Goal: Task Accomplishment & Management: Complete application form

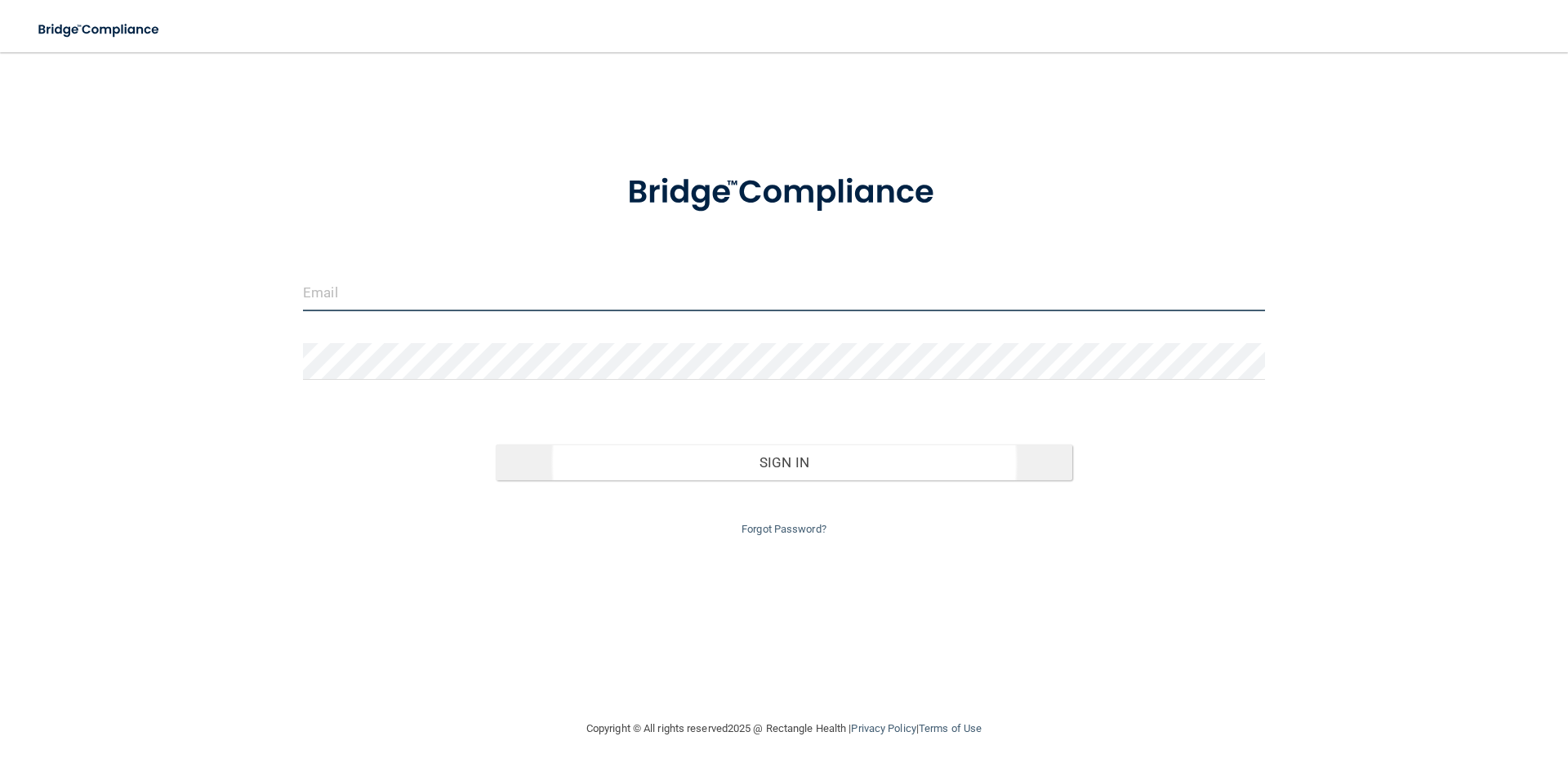
type input "[EMAIL_ADDRESS][DOMAIN_NAME]"
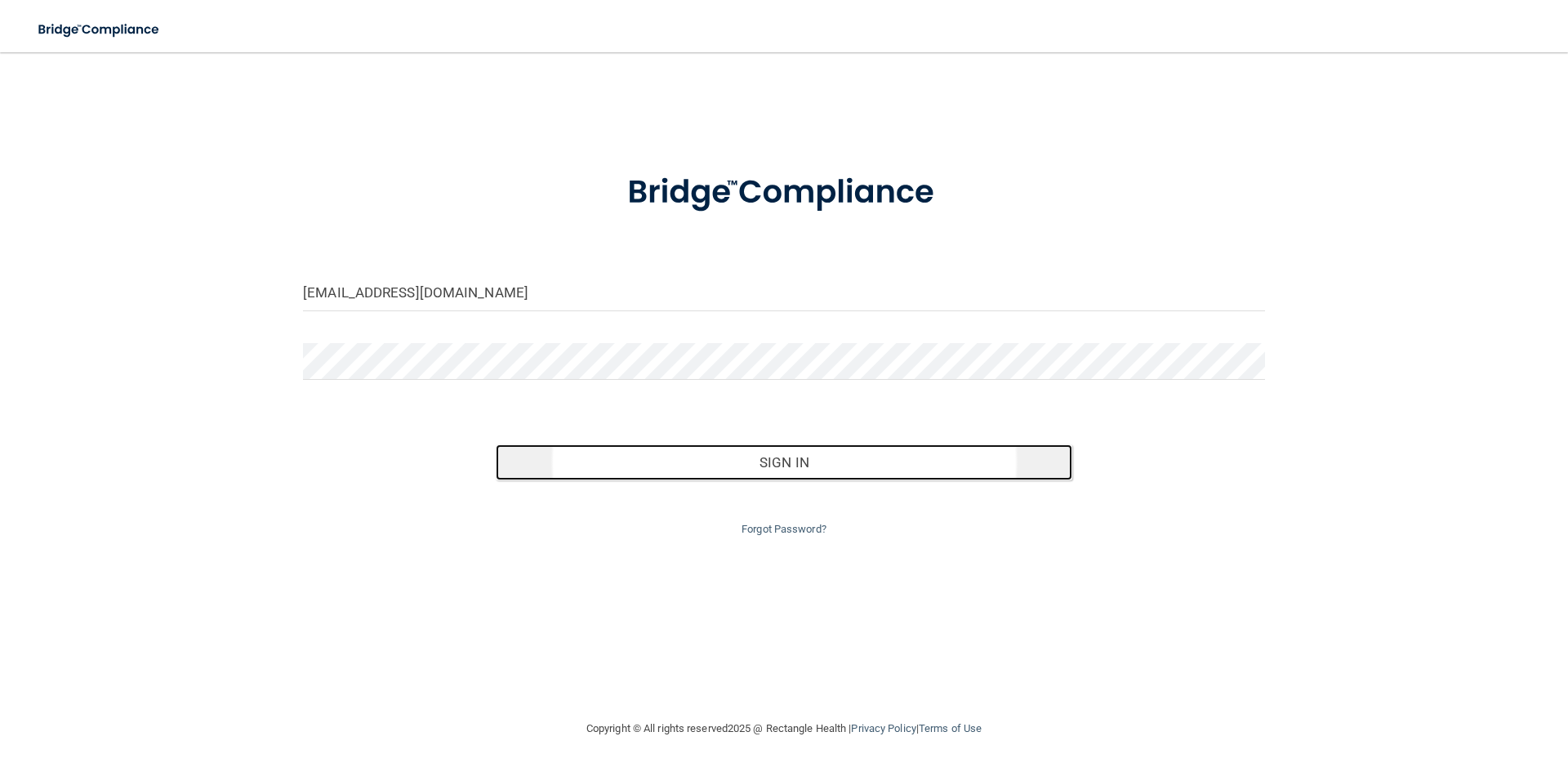
click at [940, 474] on button "Sign In" at bounding box center [784, 462] width 577 height 36
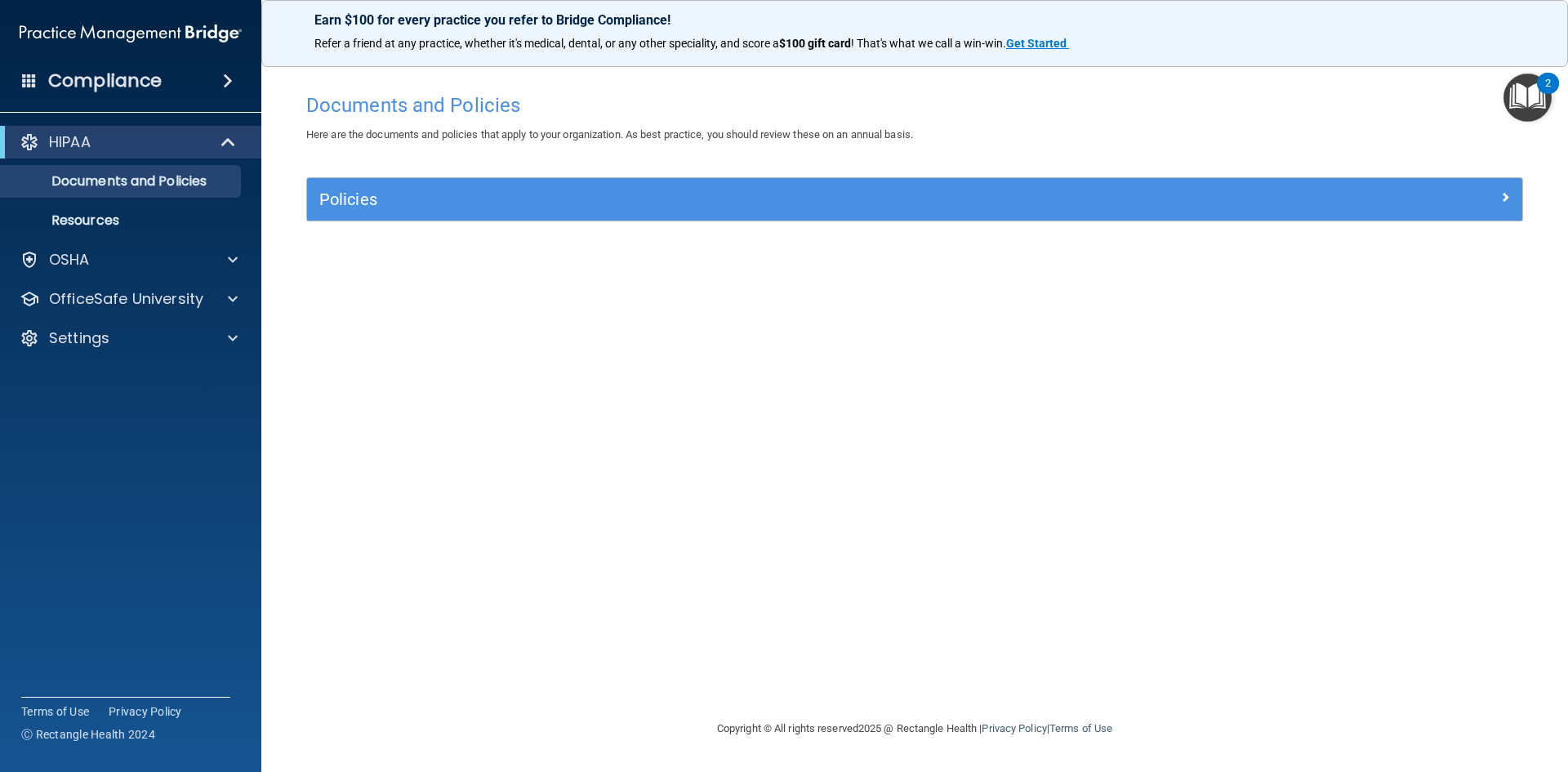
click at [1558, 80] on div "2" at bounding box center [1548, 84] width 22 height 21
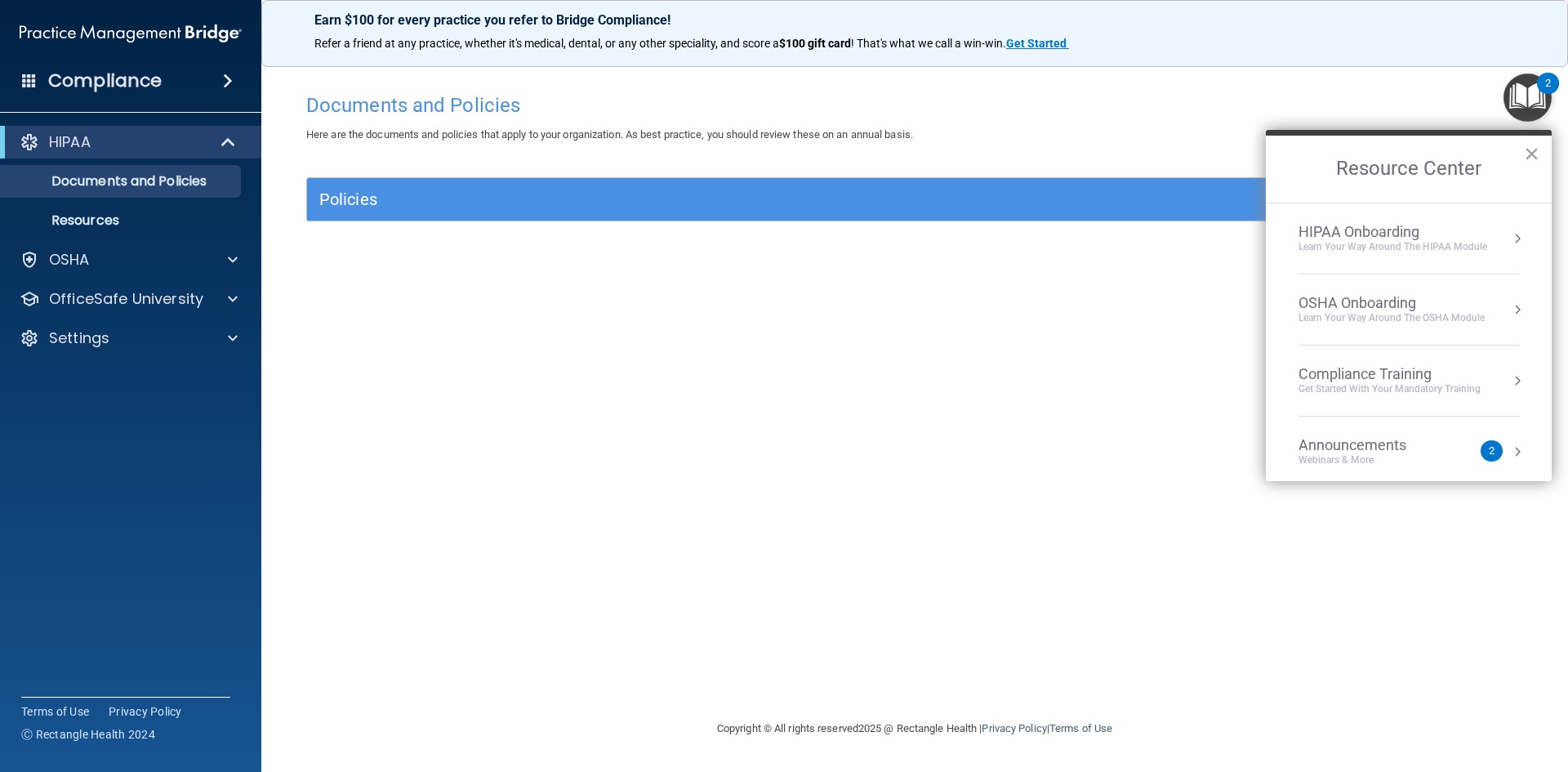
scroll to position [91, 0]
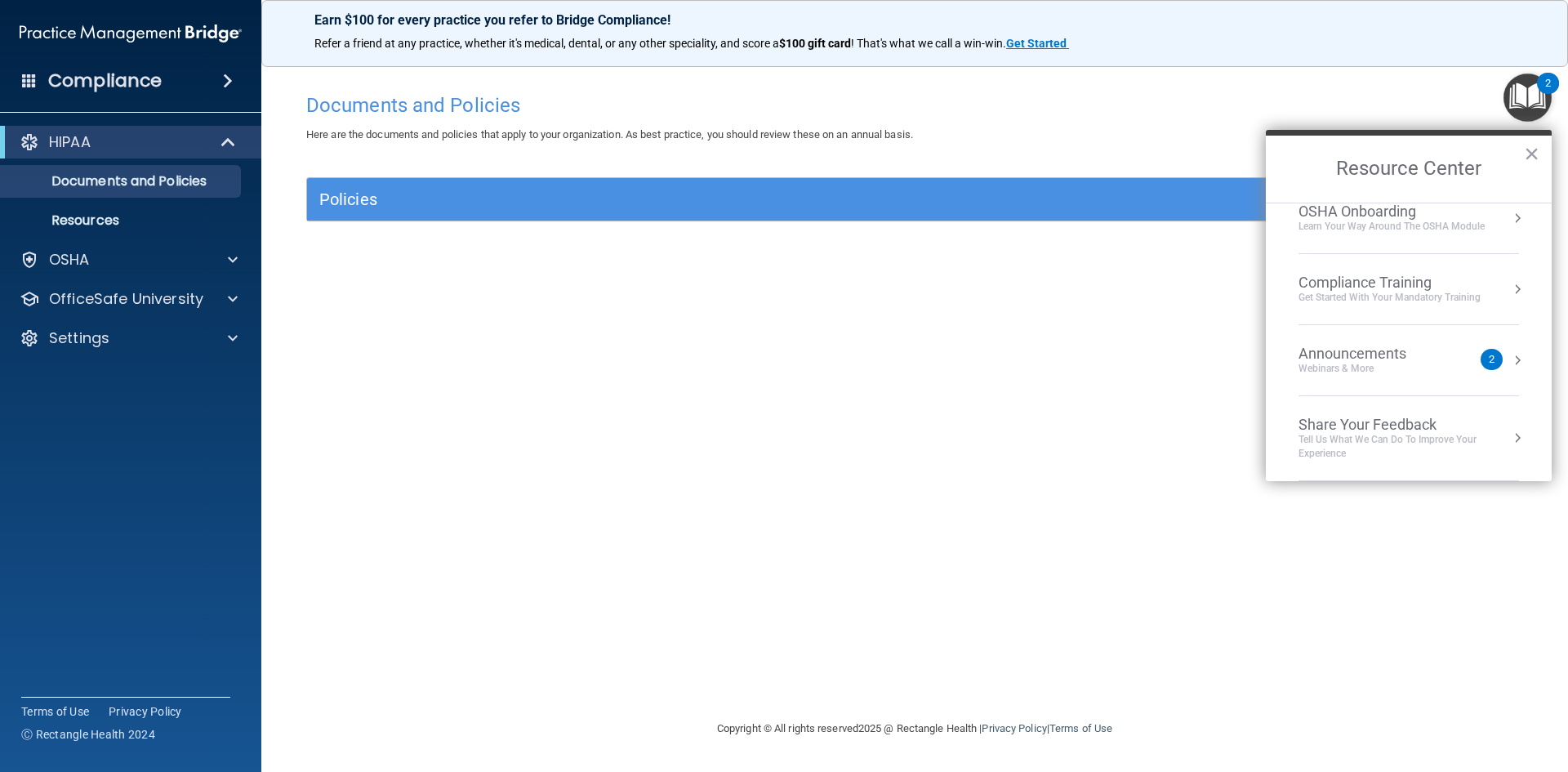
click at [1451, 295] on div "Get Started with your mandatory training" at bounding box center [1389, 298] width 182 height 14
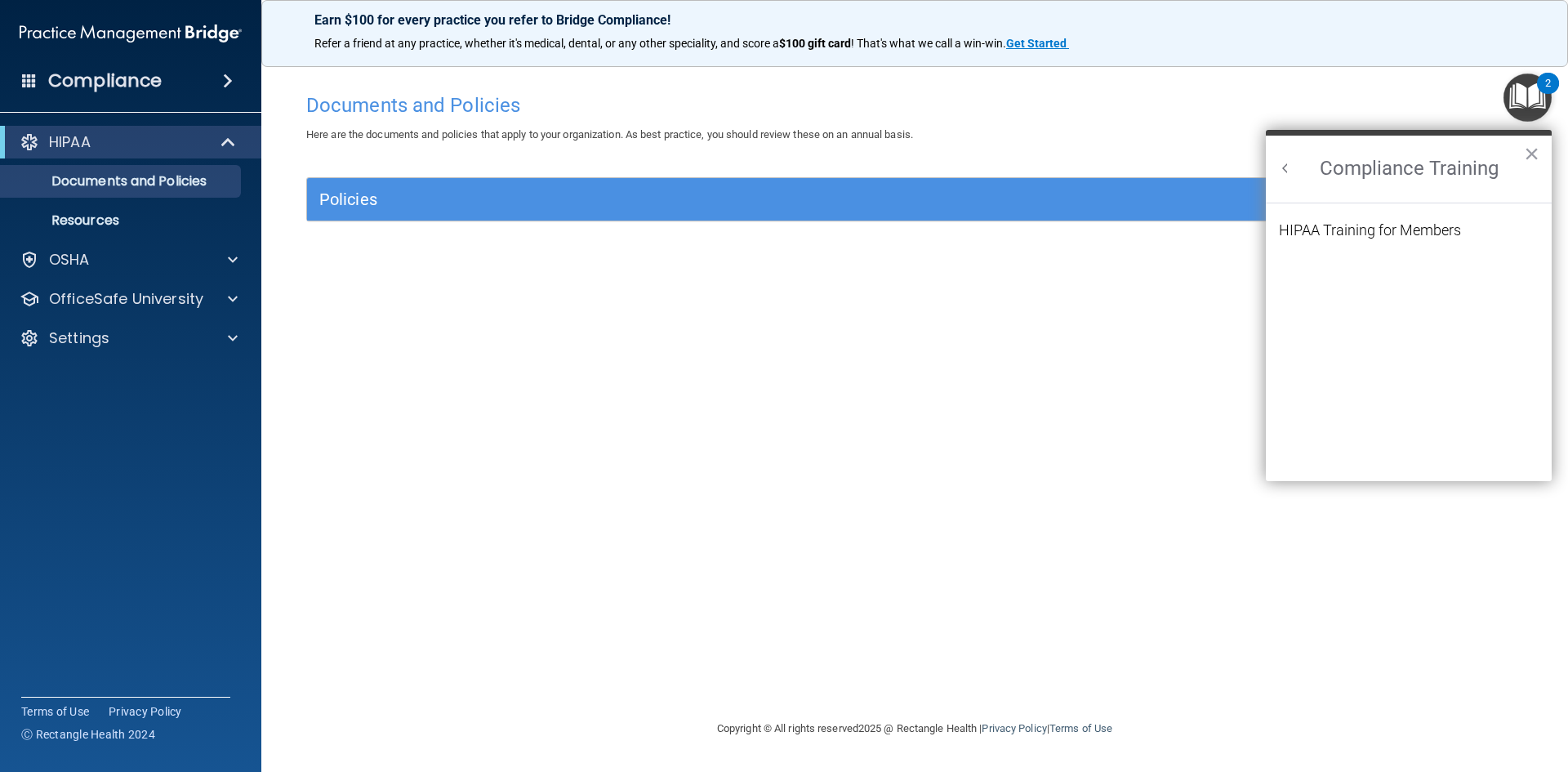
scroll to position [71, 0]
click at [1282, 165] on button "Back to Resource Center Home" at bounding box center [1285, 168] width 17 height 17
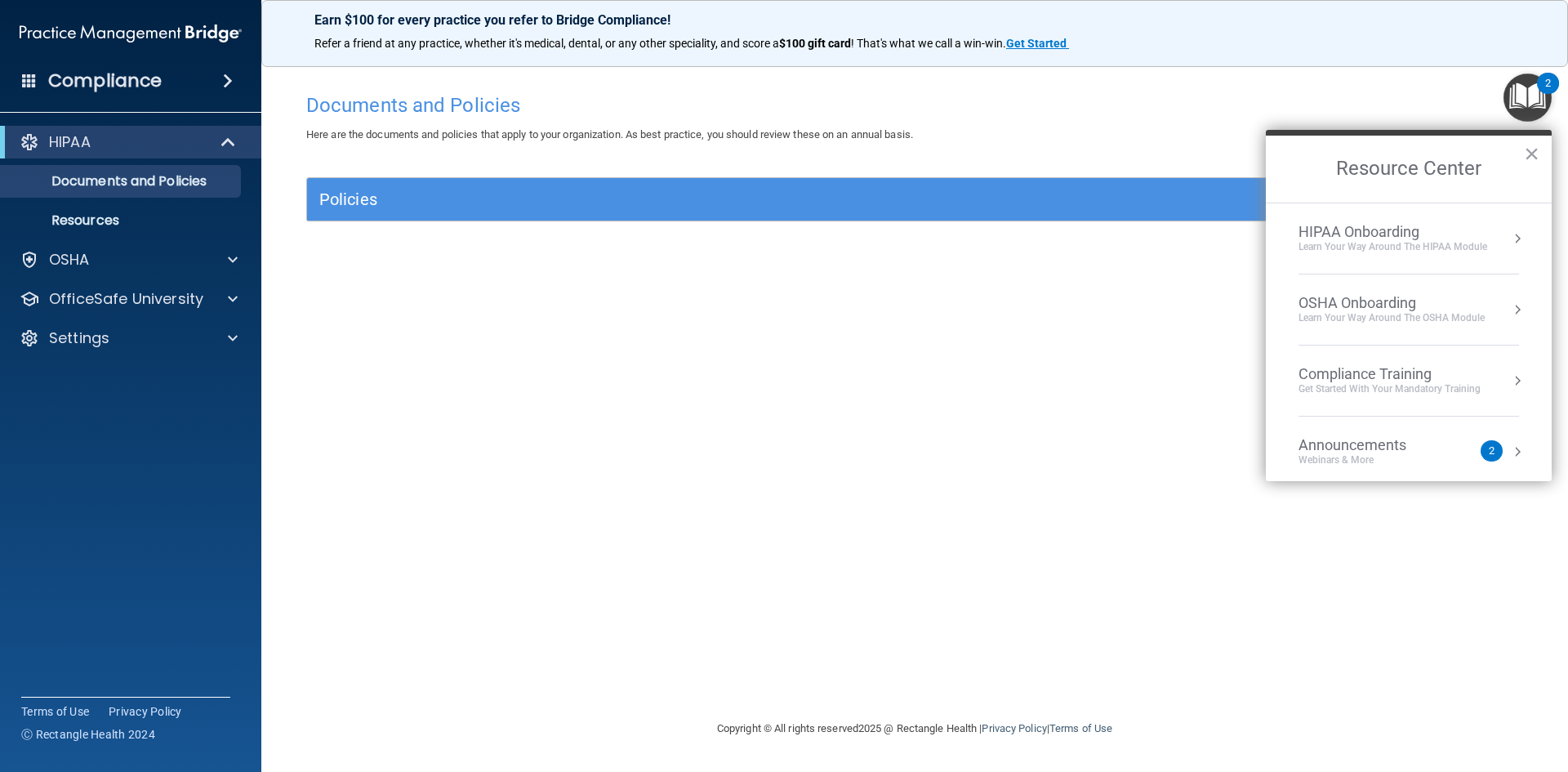
click at [1444, 376] on div "Compliance Training" at bounding box center [1389, 374] width 182 height 18
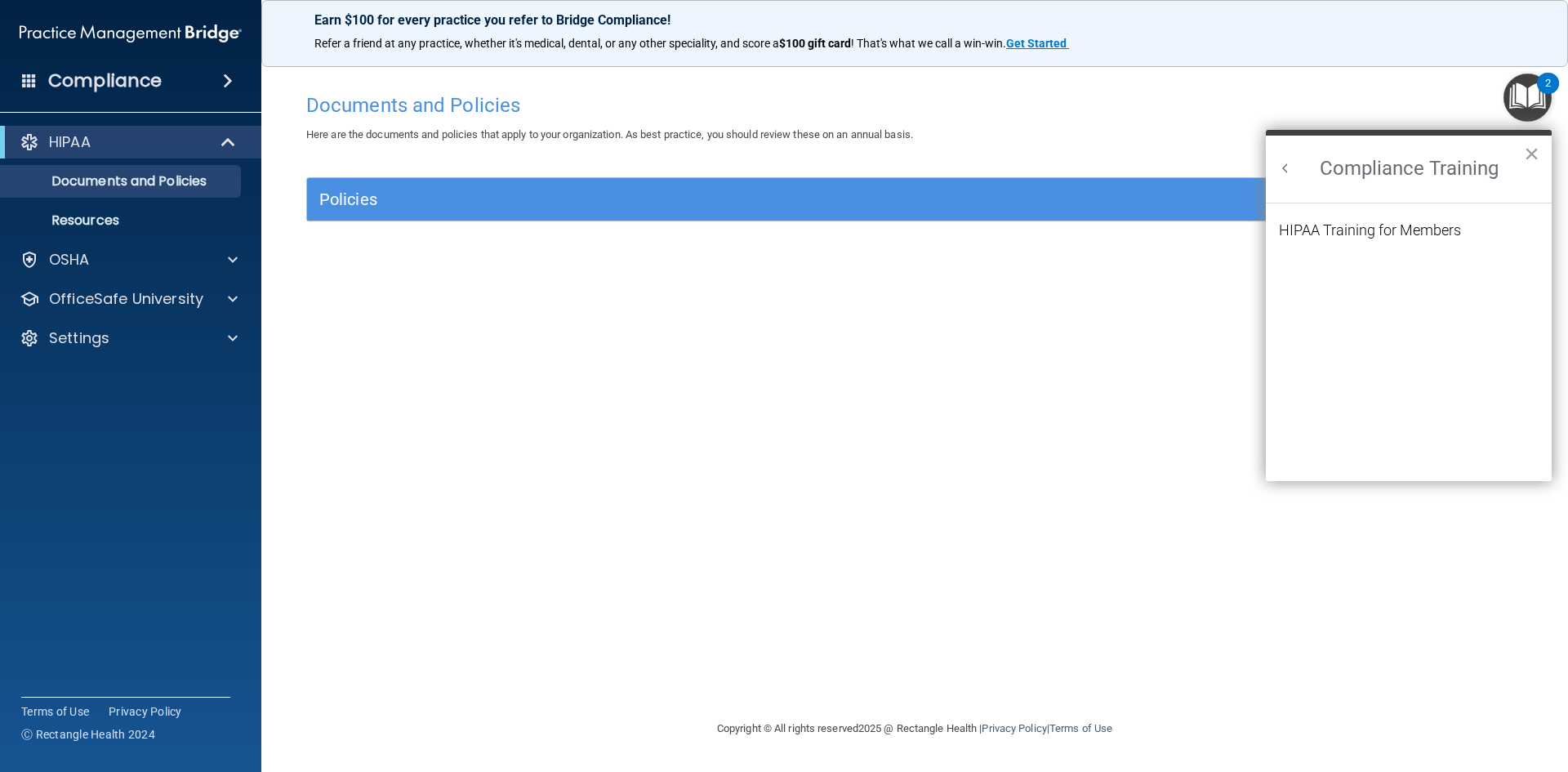
scroll to position [0, 0]
click at [1420, 229] on div "HIPAA Training for Members" at bounding box center [1369, 230] width 182 height 15
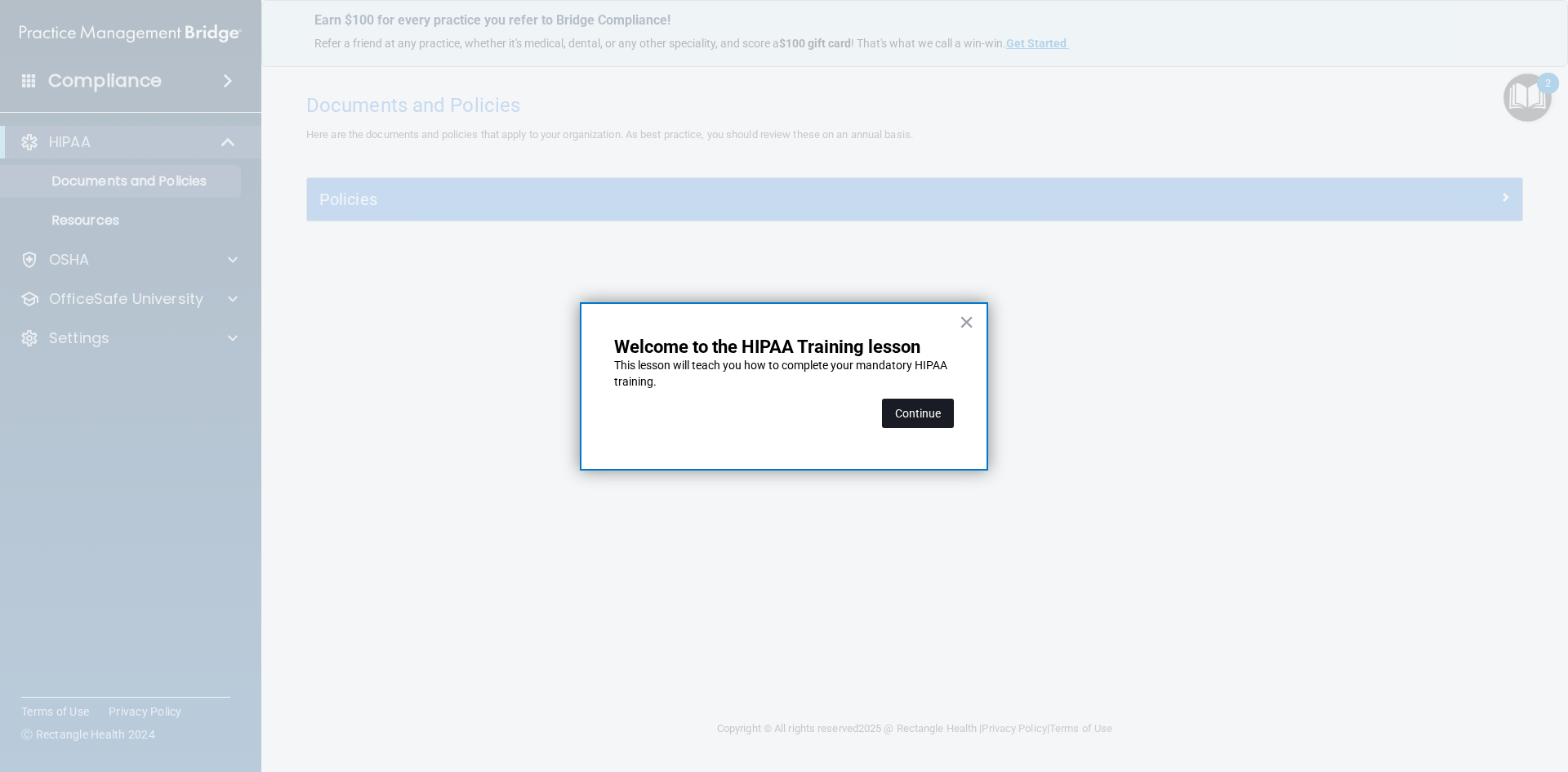
click at [927, 415] on button "Continue" at bounding box center [918, 412] width 72 height 29
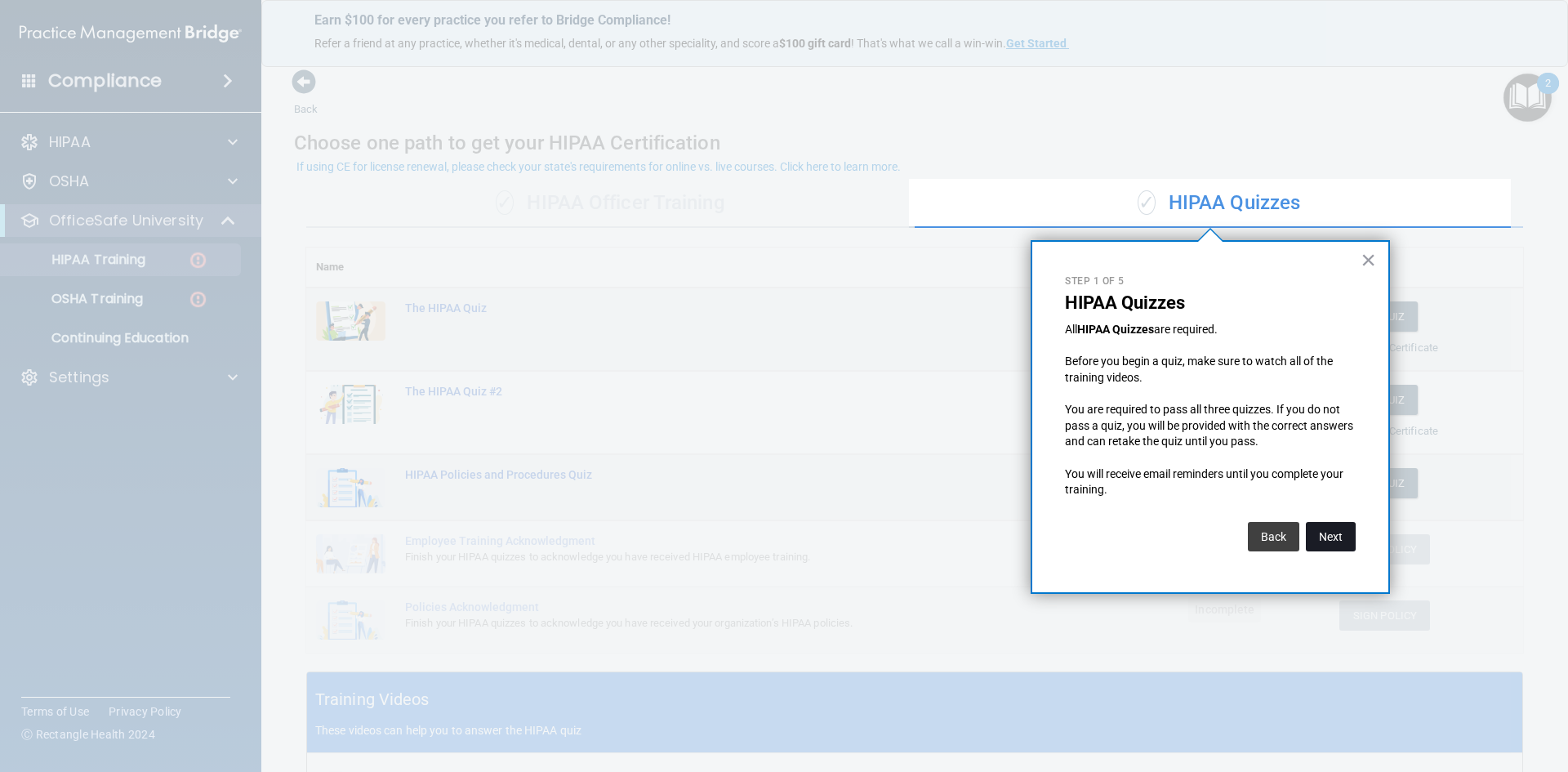
click at [1339, 531] on button "Next" at bounding box center [1331, 536] width 50 height 29
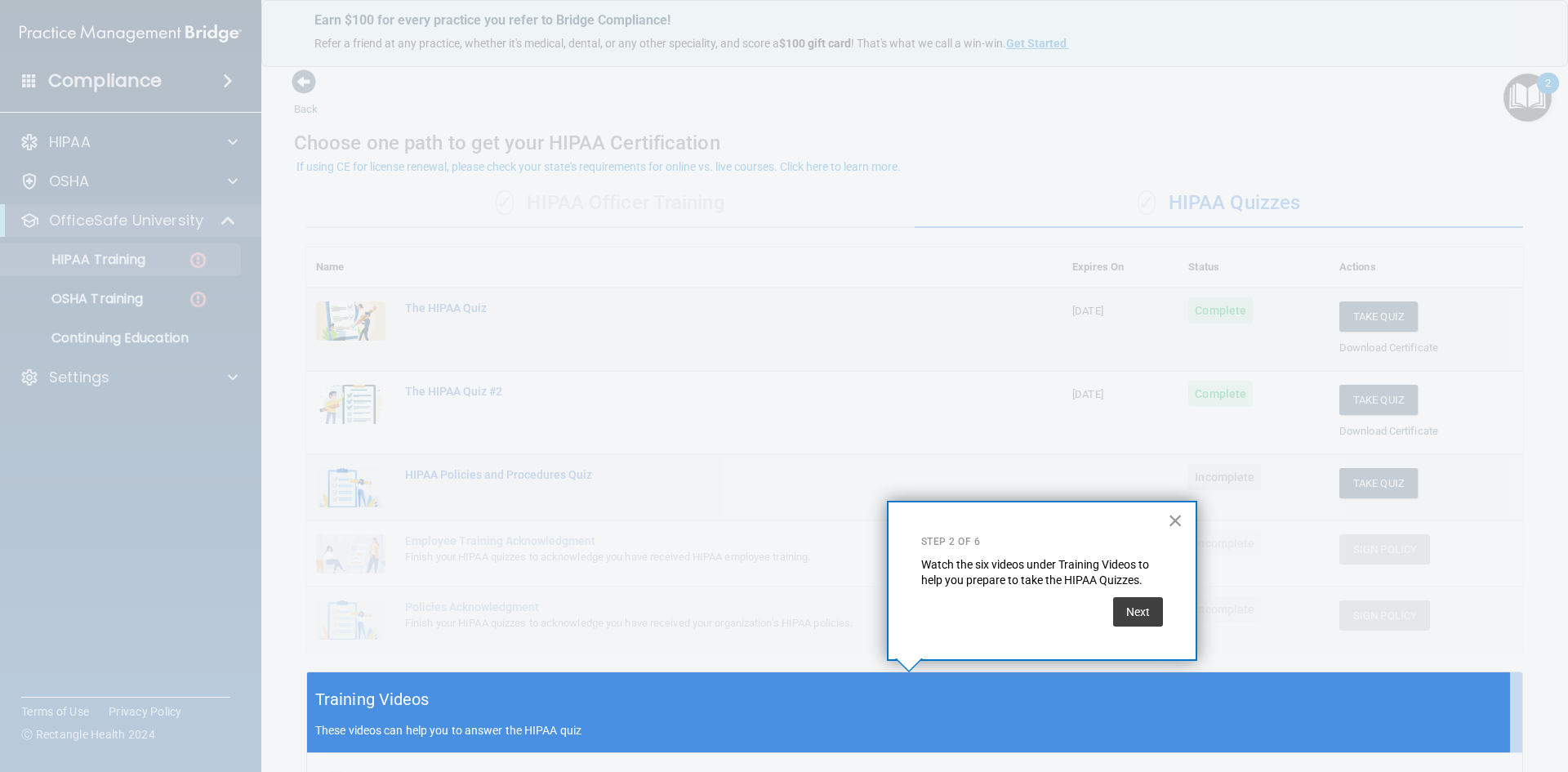
click at [1175, 518] on button "×" at bounding box center [1176, 521] width 16 height 26
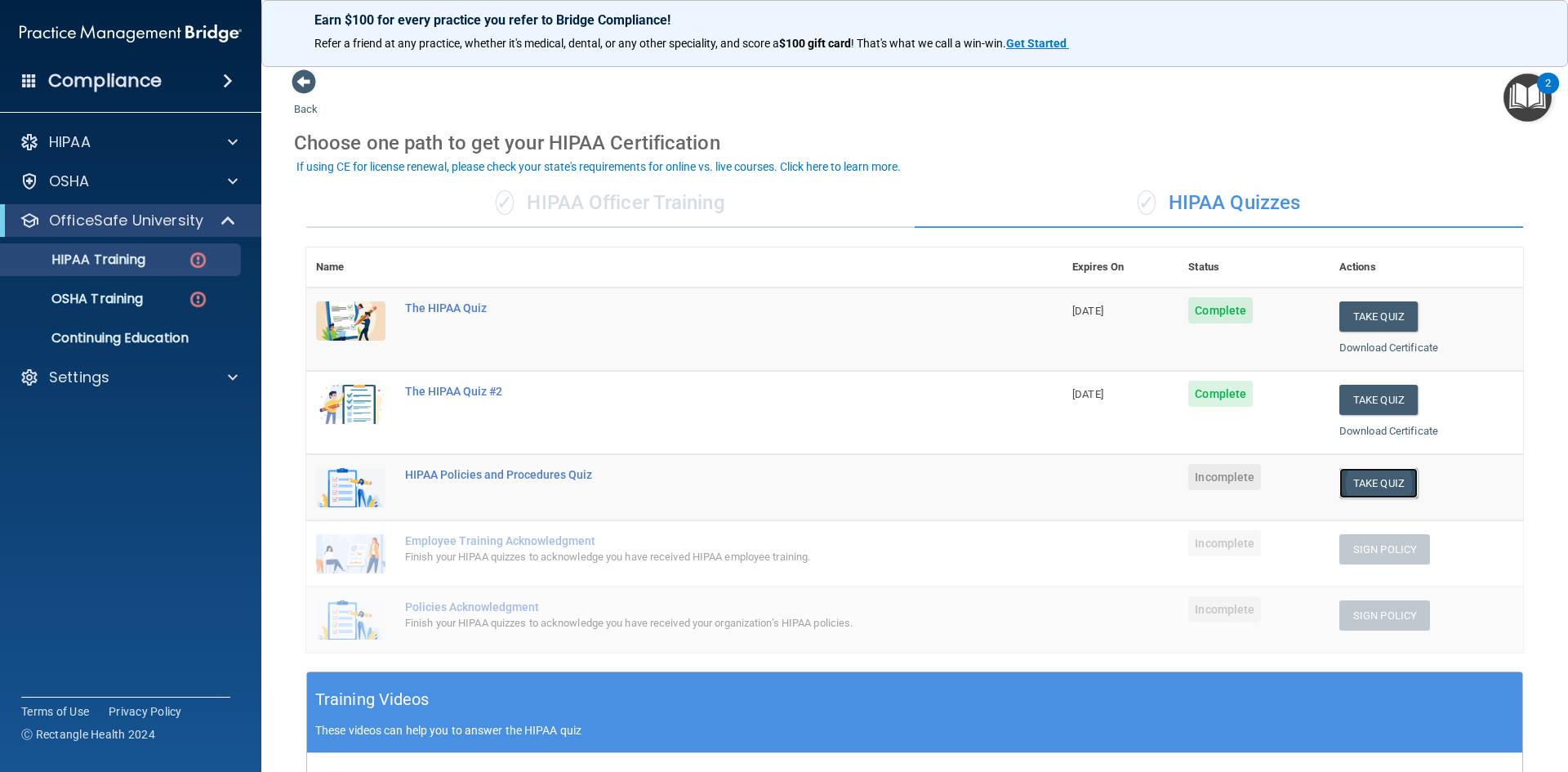
click at [1370, 487] on button "Take Quiz" at bounding box center [1378, 483] width 78 height 30
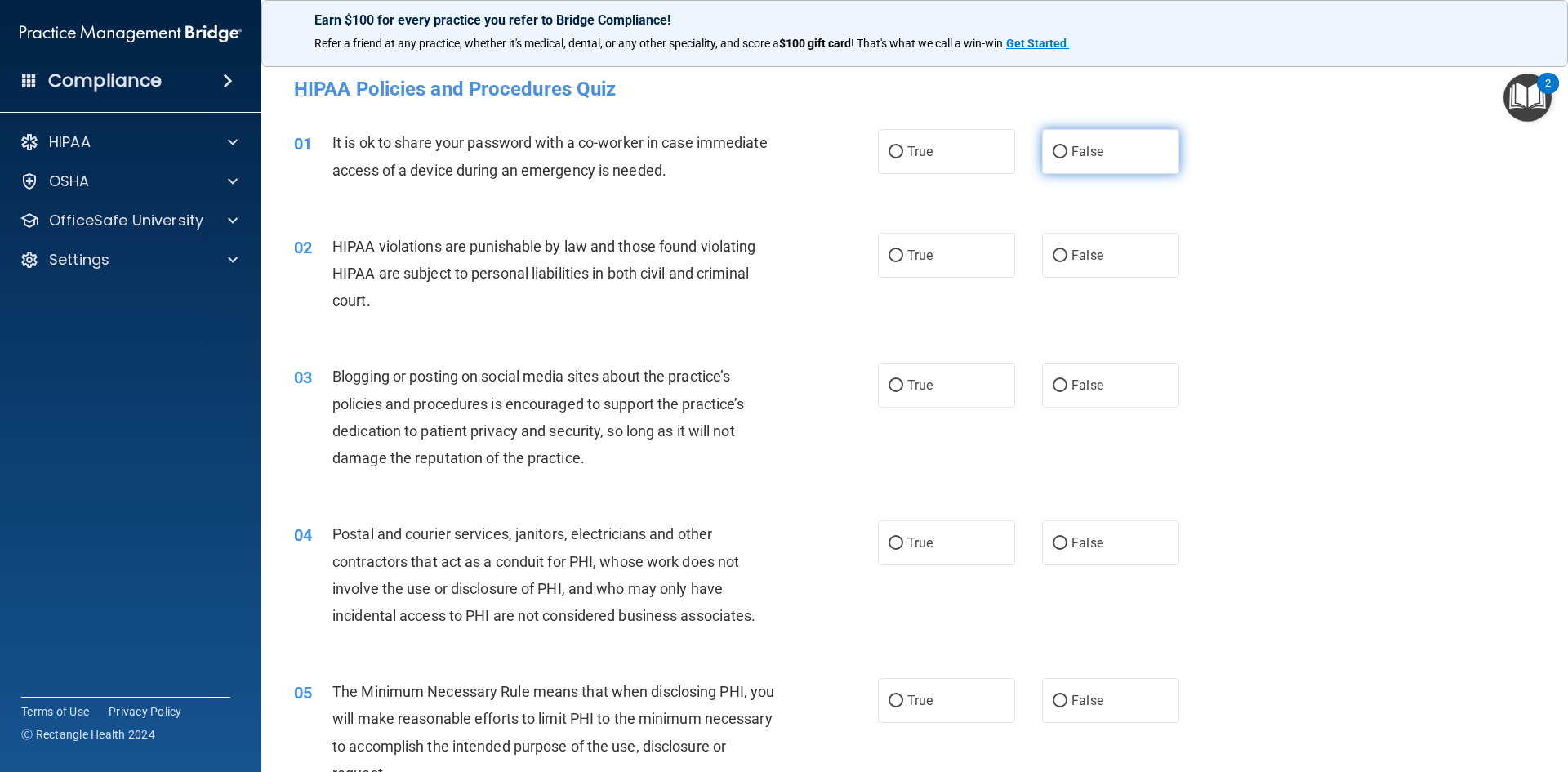
click at [1084, 149] on span "False" at bounding box center [1087, 152] width 32 height 16
click at [1067, 149] on input "False" at bounding box center [1060, 152] width 15 height 12
radio input "true"
click at [962, 248] on label "True" at bounding box center [947, 255] width 137 height 45
click at [904, 250] on input "True" at bounding box center [896, 256] width 15 height 12
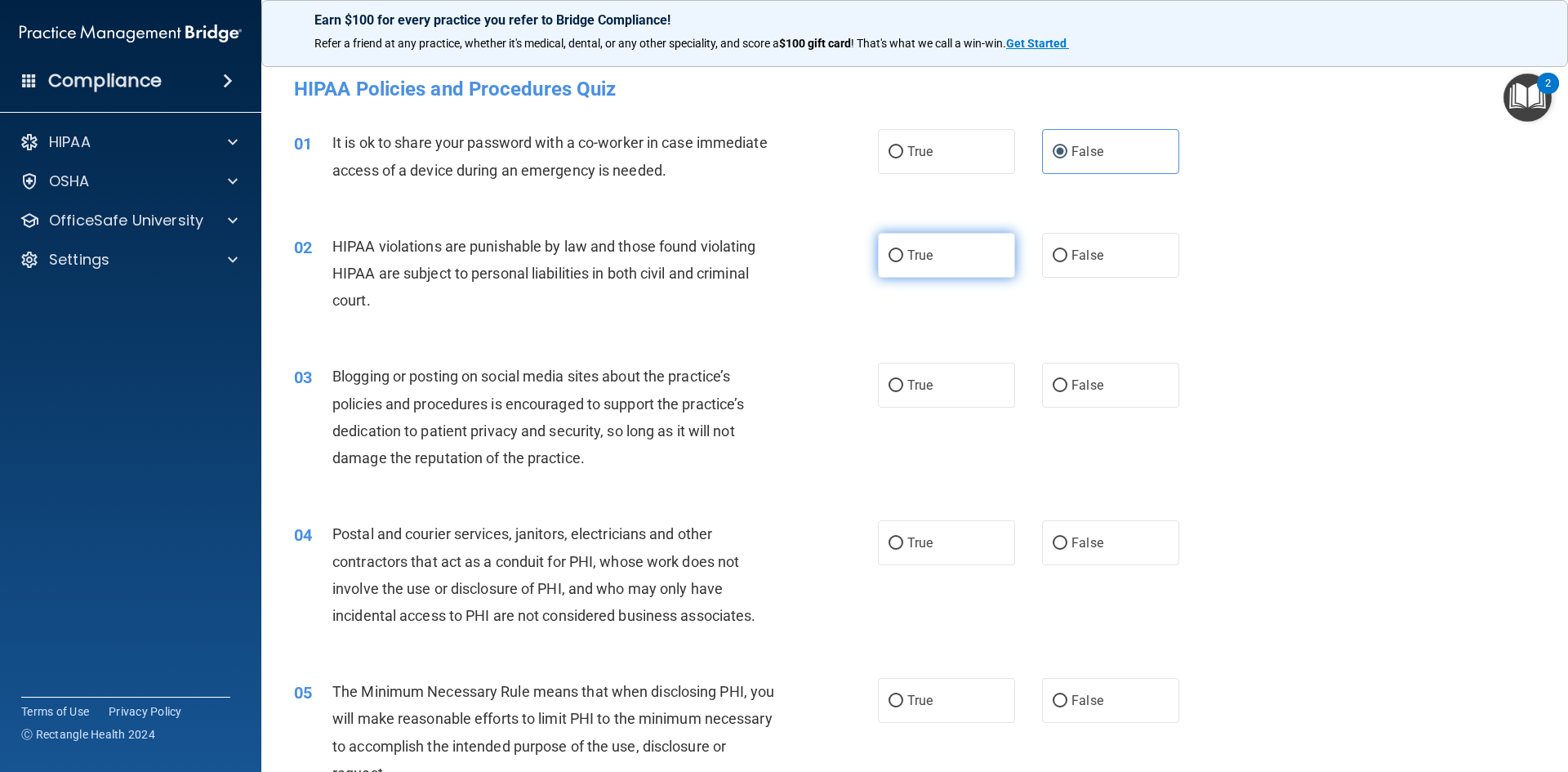
radio input "true"
click at [1105, 381] on label "False" at bounding box center [1111, 385] width 137 height 45
click at [1067, 381] on input "False" at bounding box center [1060, 386] width 15 height 12
radio input "true"
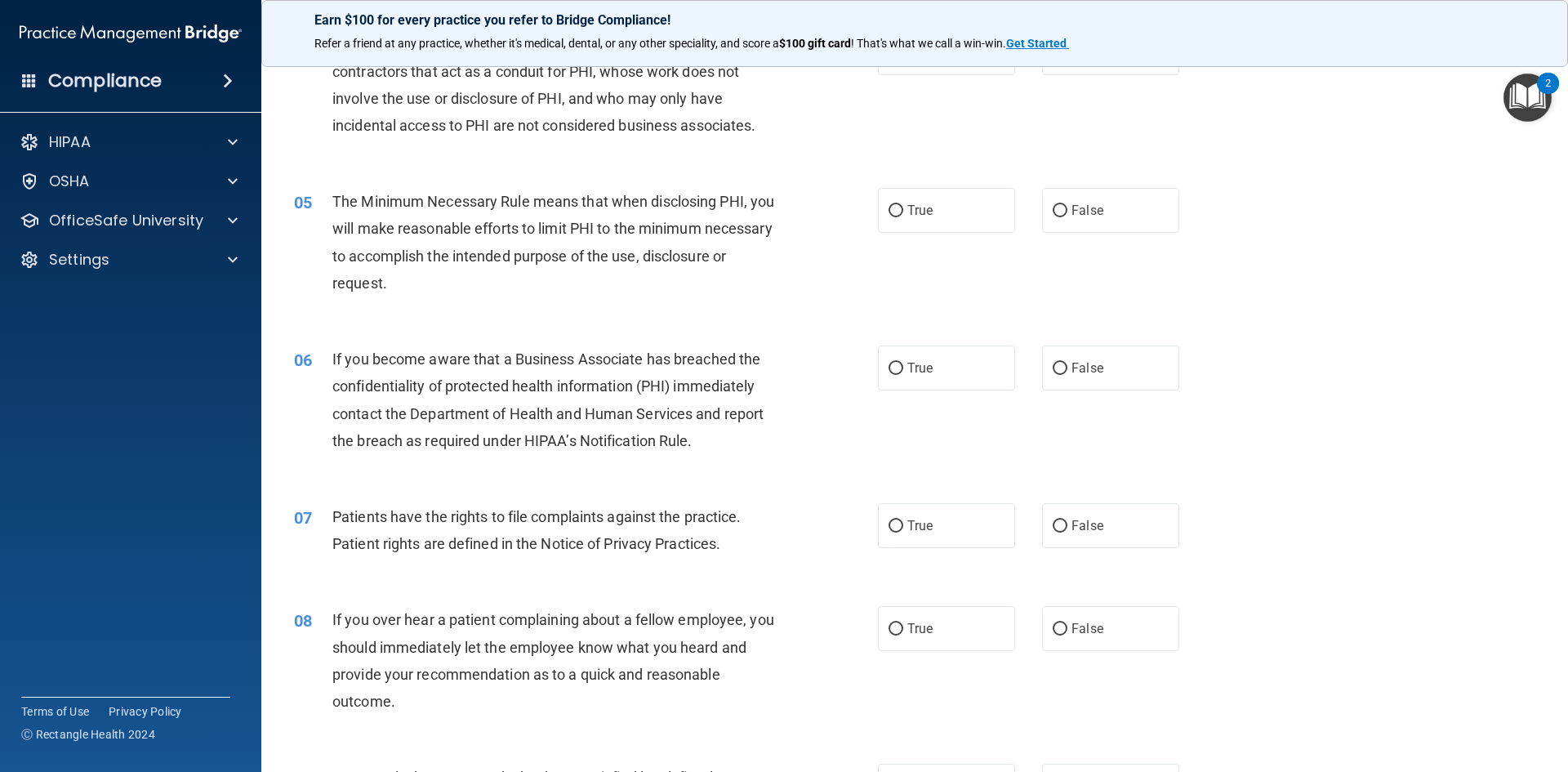
scroll to position [409, 0]
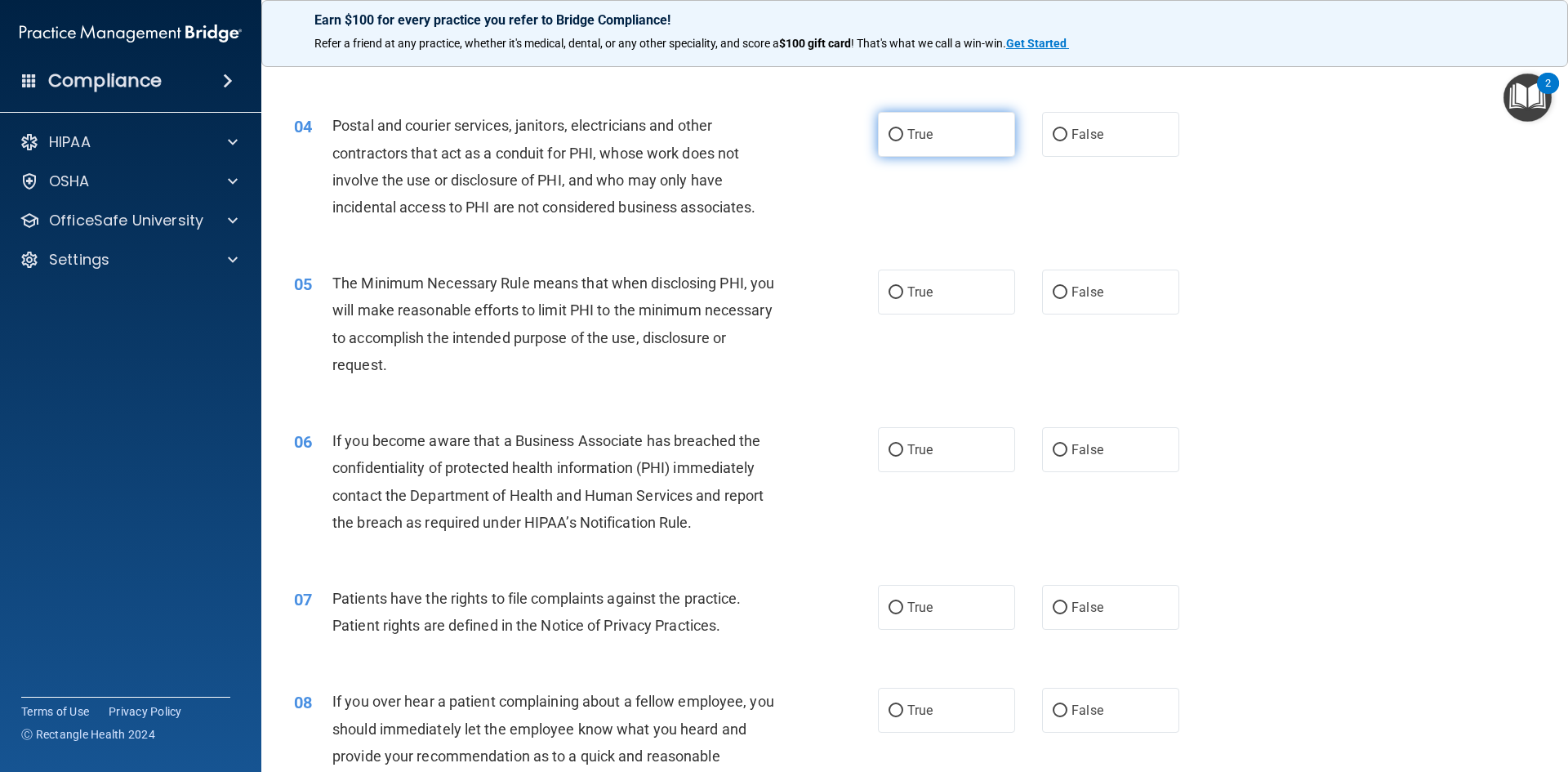
click at [882, 122] on label "True" at bounding box center [947, 134] width 137 height 45
click at [889, 129] on input "True" at bounding box center [896, 135] width 15 height 12
radio input "true"
click at [942, 314] on label "True" at bounding box center [947, 292] width 137 height 45
click at [904, 299] on input "True" at bounding box center [896, 293] width 15 height 12
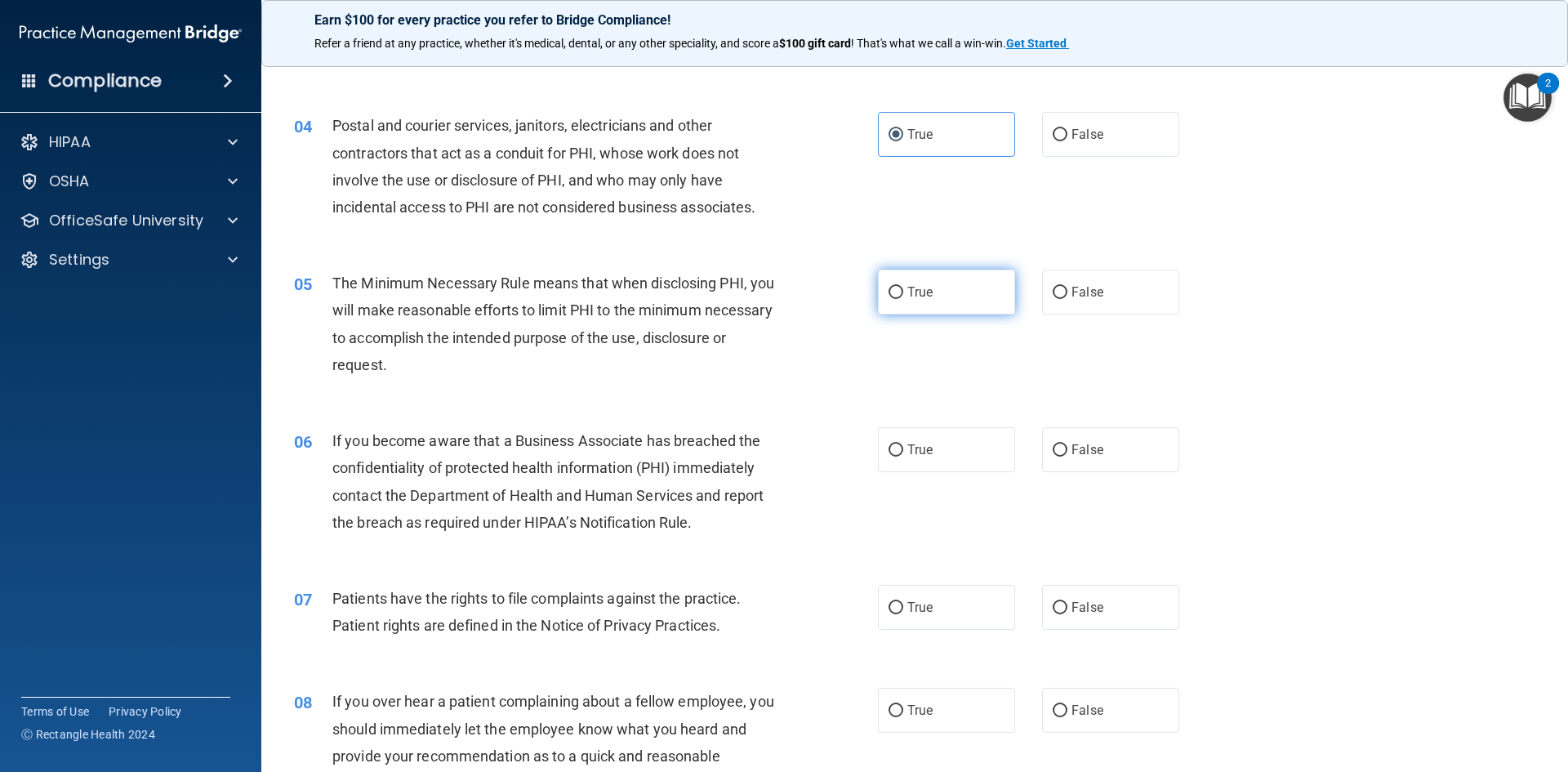
radio input "true"
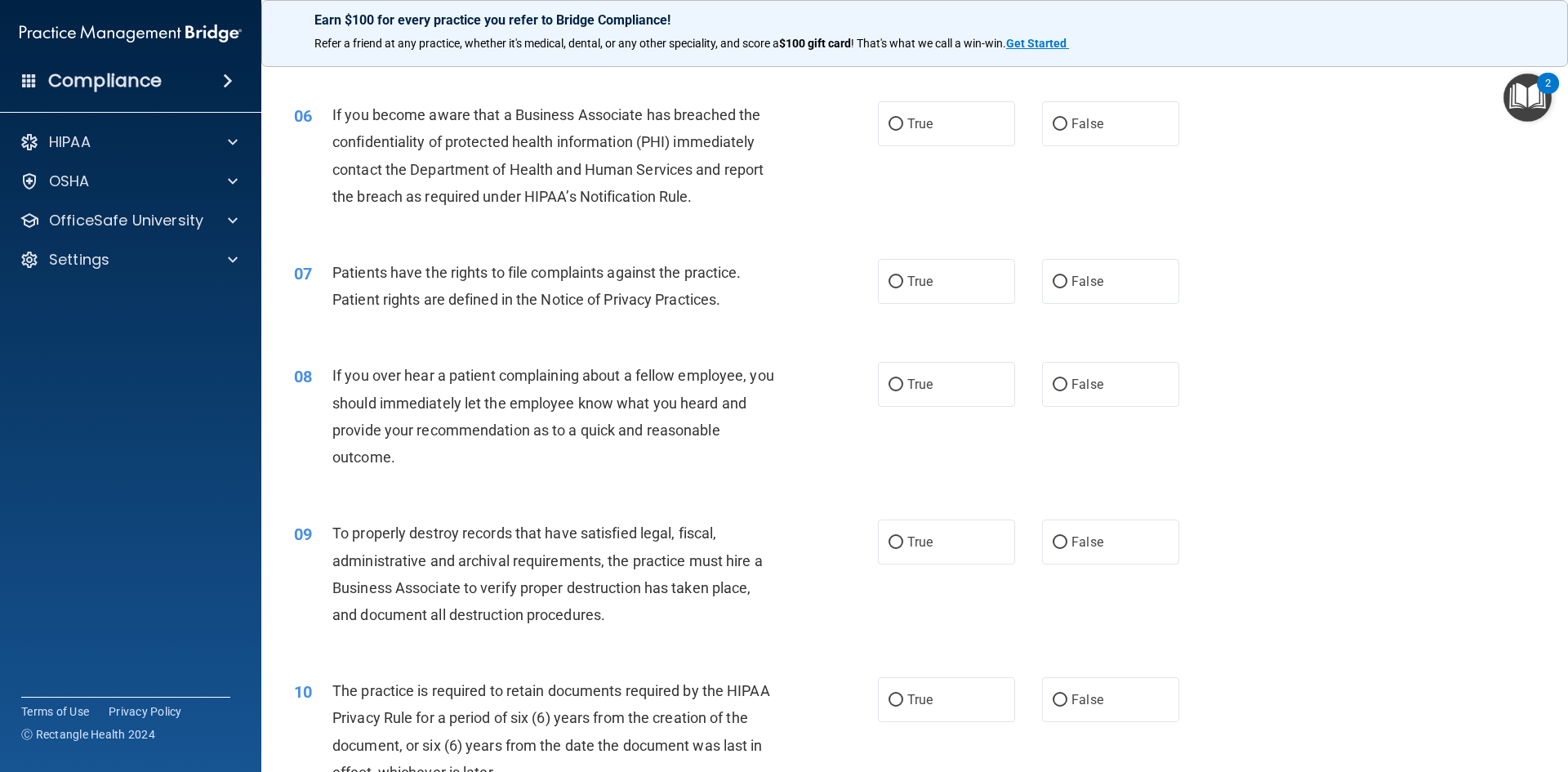
scroll to position [735, 0]
click at [940, 103] on label "True" at bounding box center [947, 122] width 137 height 45
click at [904, 118] on input "True" at bounding box center [896, 124] width 15 height 12
radio input "true"
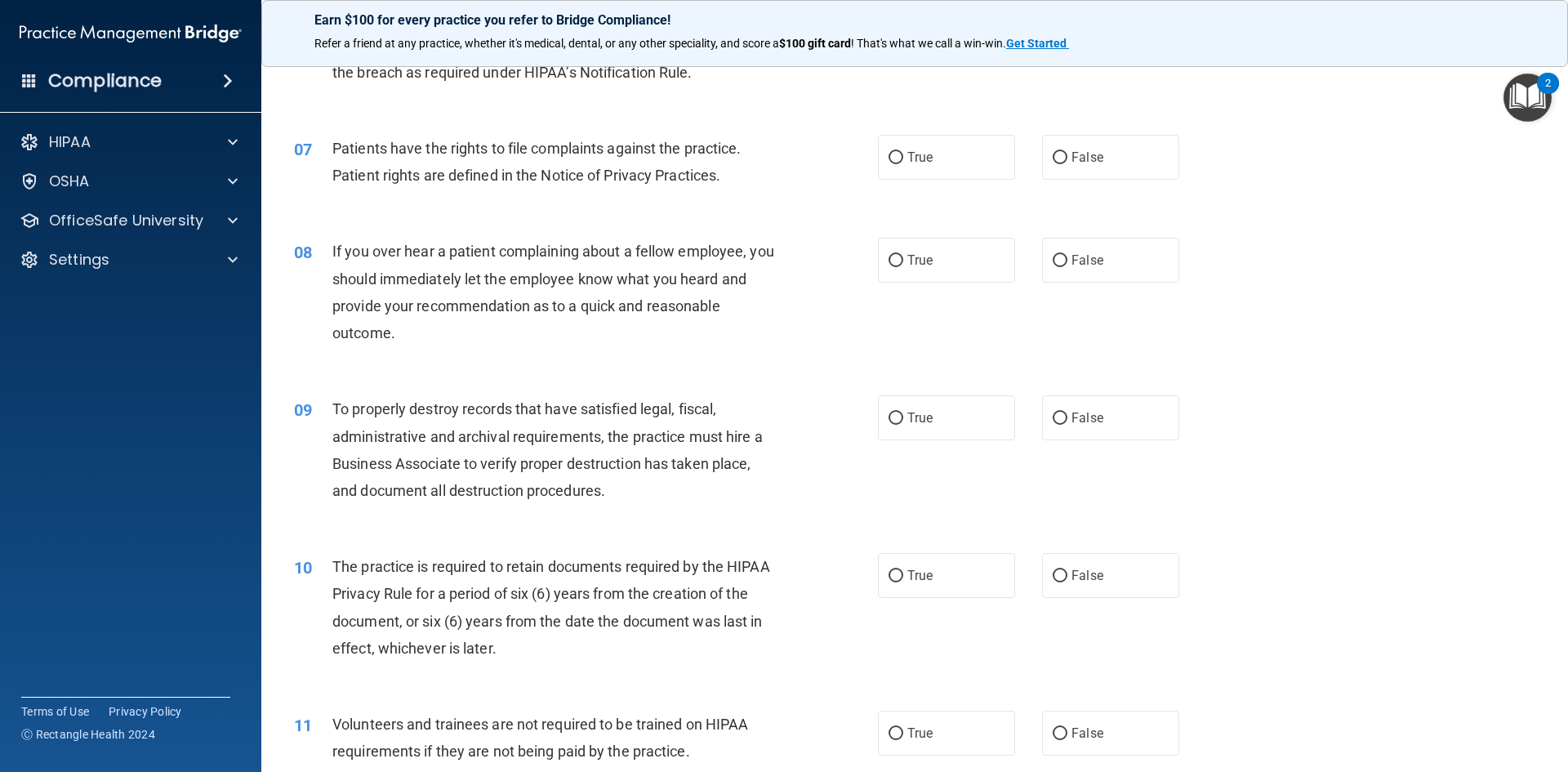
scroll to position [899, 0]
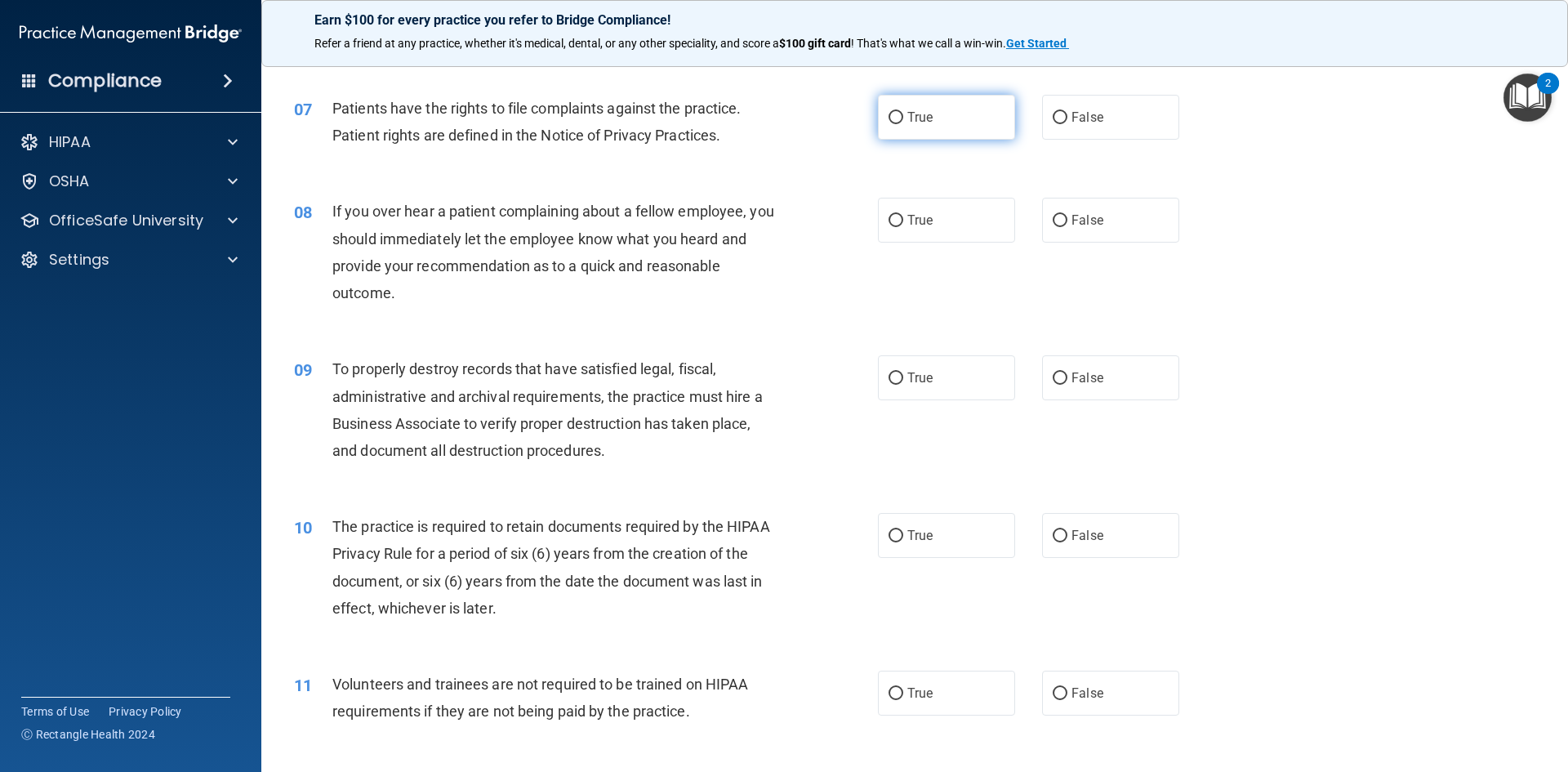
click at [920, 132] on label "True" at bounding box center [947, 117] width 137 height 45
click at [904, 124] on input "True" at bounding box center [896, 118] width 15 height 12
radio input "true"
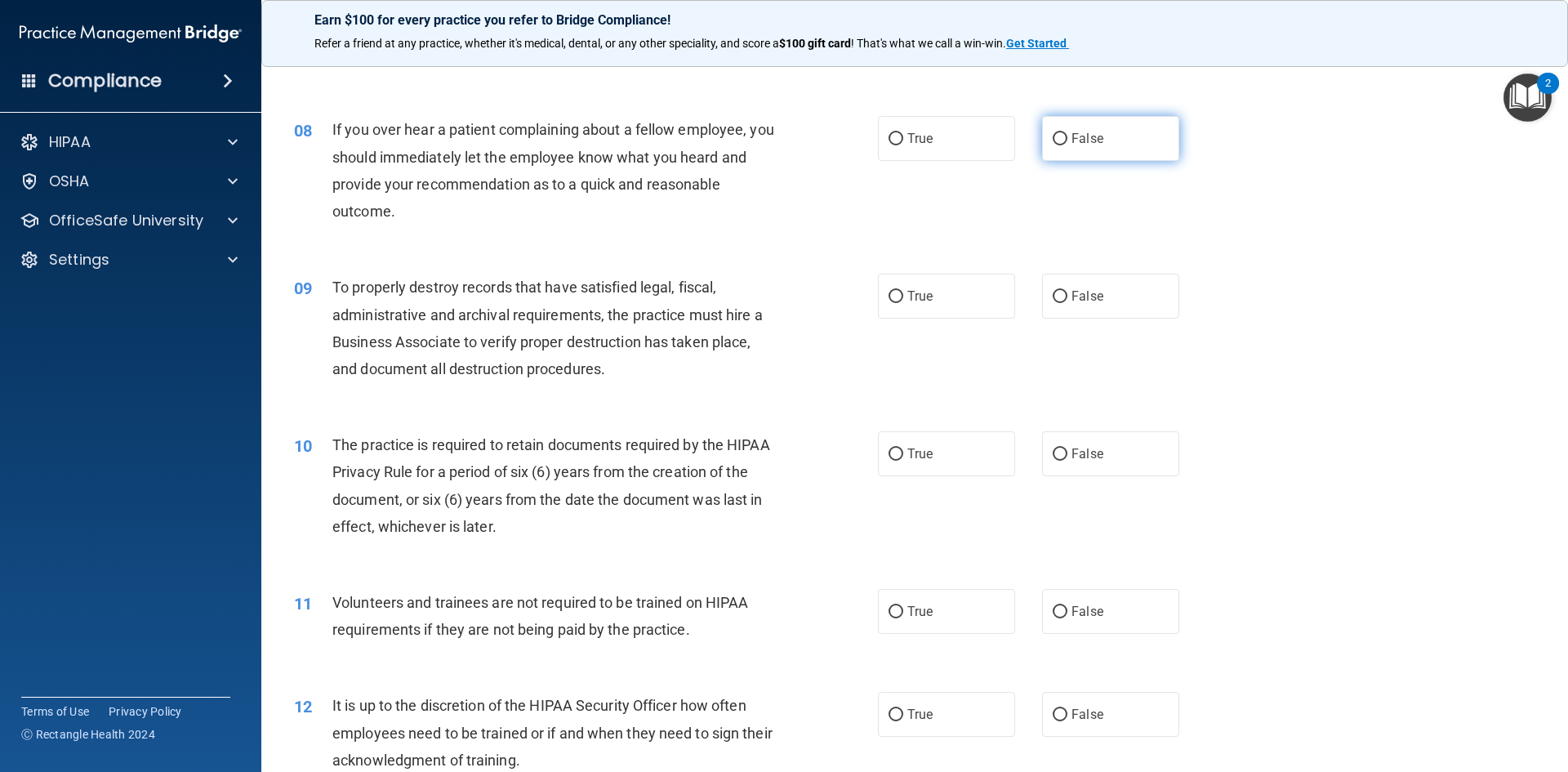
click at [1085, 151] on label "False" at bounding box center [1111, 138] width 137 height 45
click at [1067, 145] on input "False" at bounding box center [1060, 139] width 15 height 12
radio input "true"
click at [936, 144] on label "True" at bounding box center [947, 138] width 137 height 45
click at [904, 144] on input "True" at bounding box center [896, 139] width 15 height 12
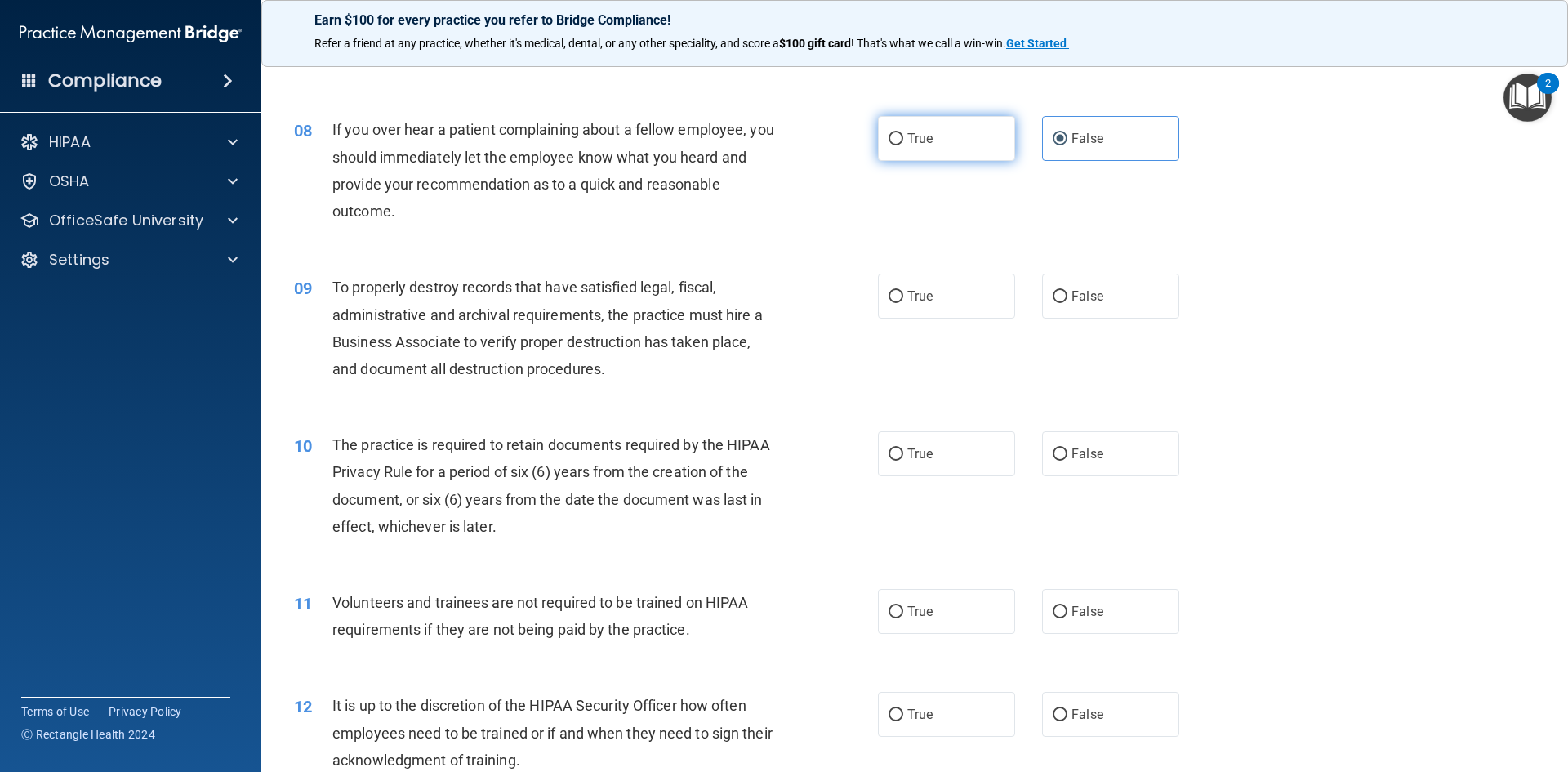
radio input "true"
radio input "false"
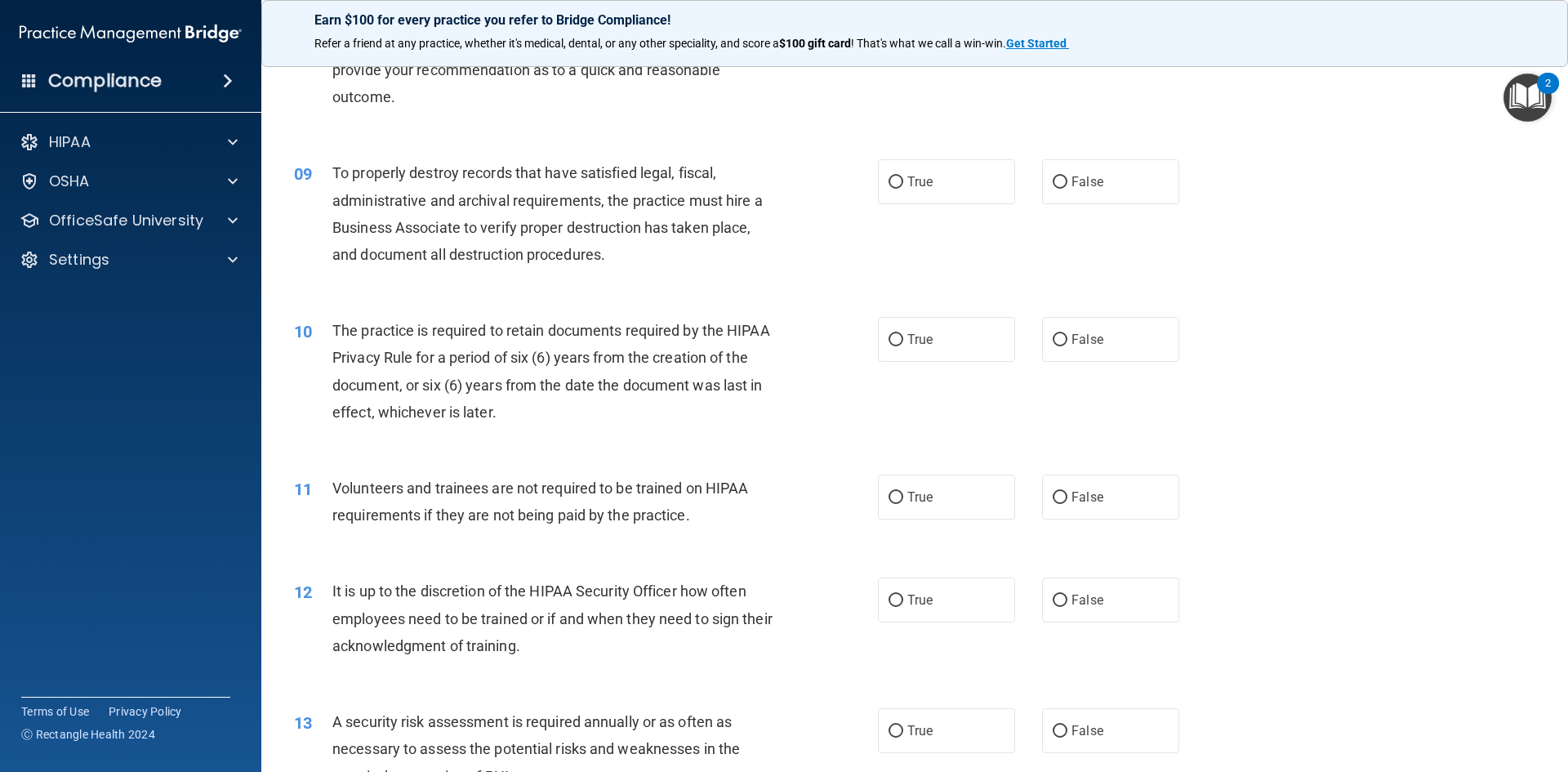
scroll to position [1124, 0]
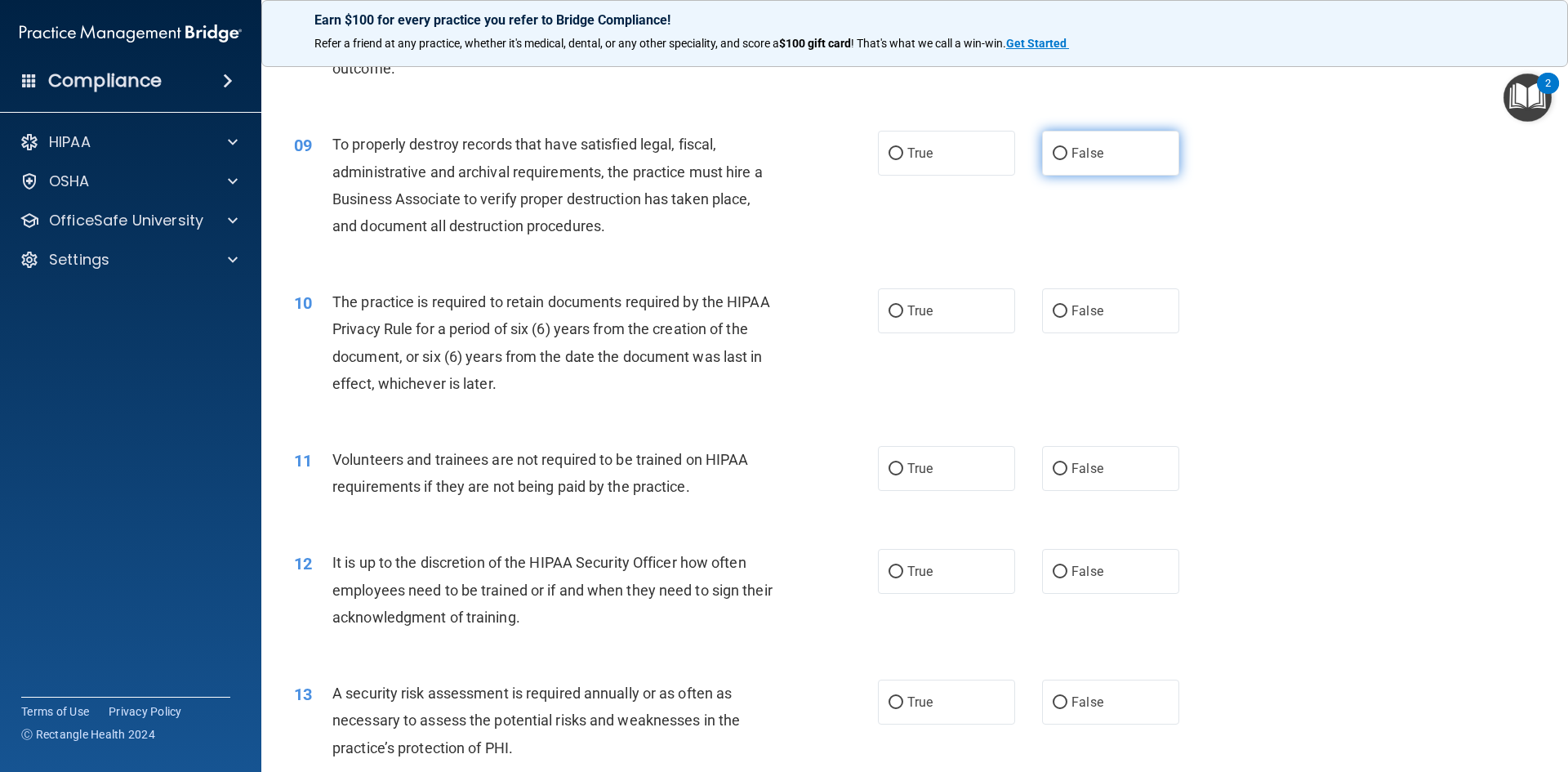
click at [1101, 157] on label "False" at bounding box center [1111, 153] width 137 height 45
click at [1067, 157] on input "False" at bounding box center [1060, 154] width 15 height 12
radio input "true"
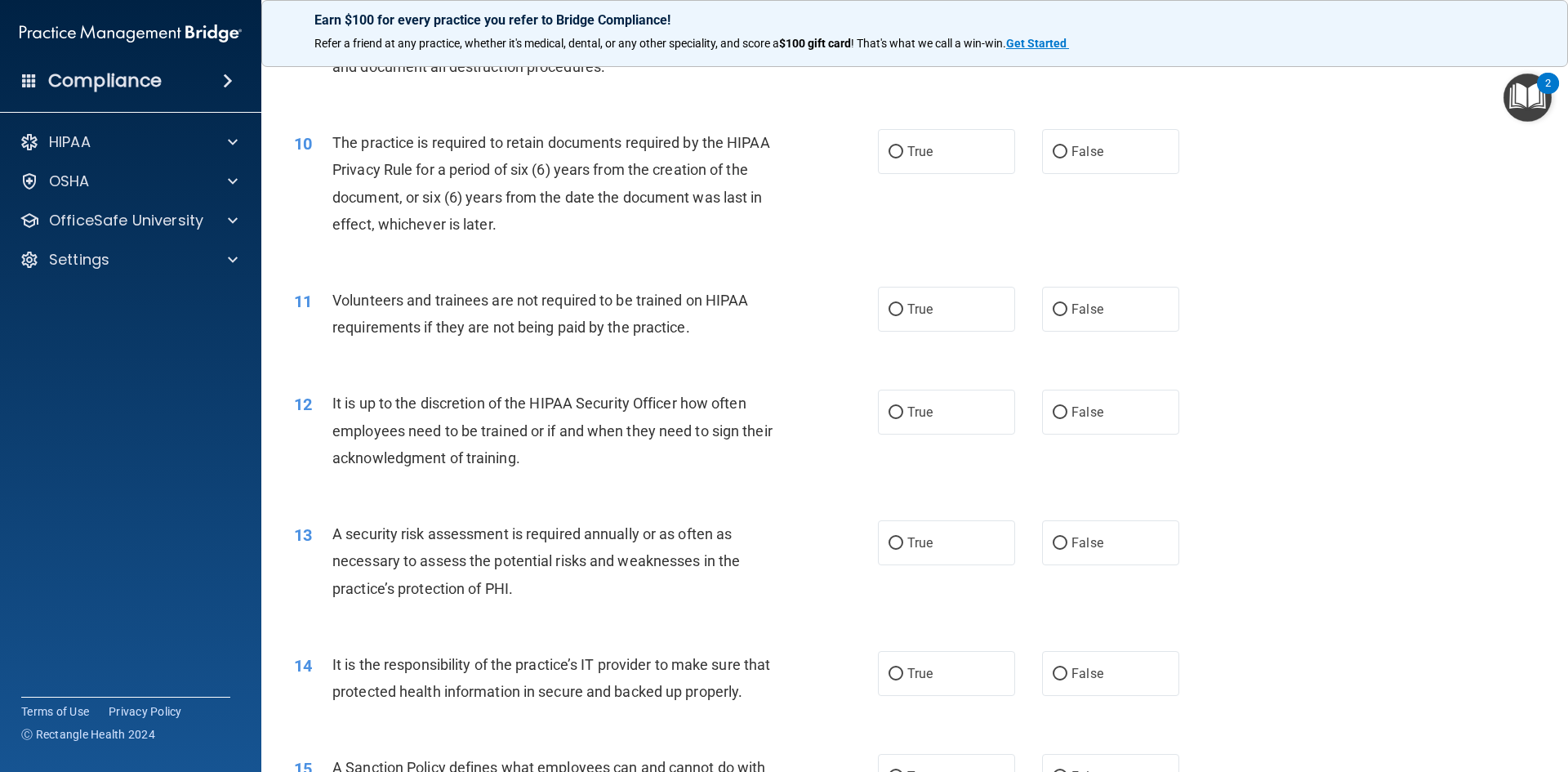
scroll to position [1286, 0]
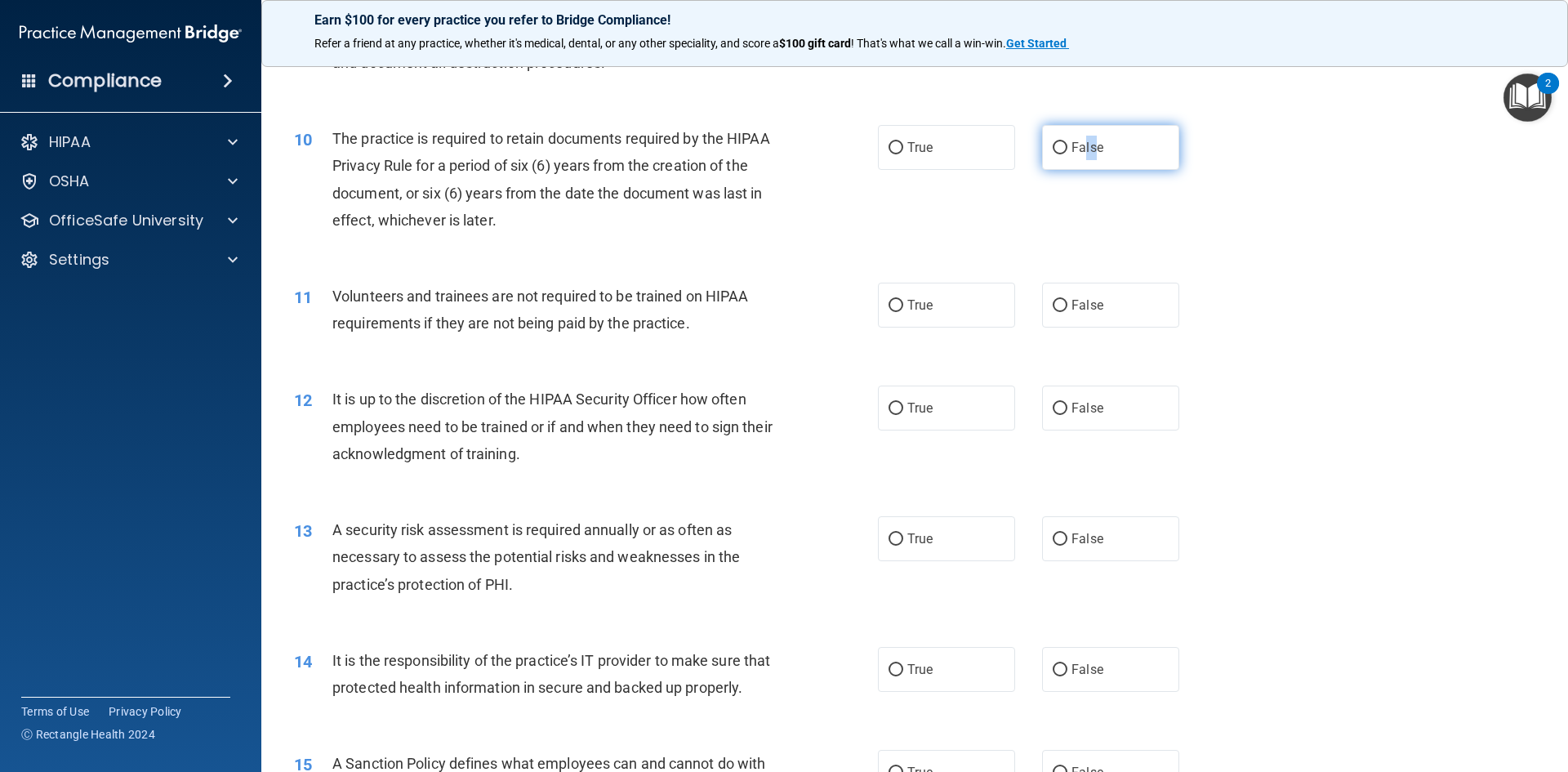
click at [1079, 156] on label "False" at bounding box center [1111, 147] width 137 height 45
click at [1088, 152] on span "False" at bounding box center [1087, 148] width 32 height 16
click at [1067, 152] on input "False" at bounding box center [1060, 149] width 15 height 12
radio input "true"
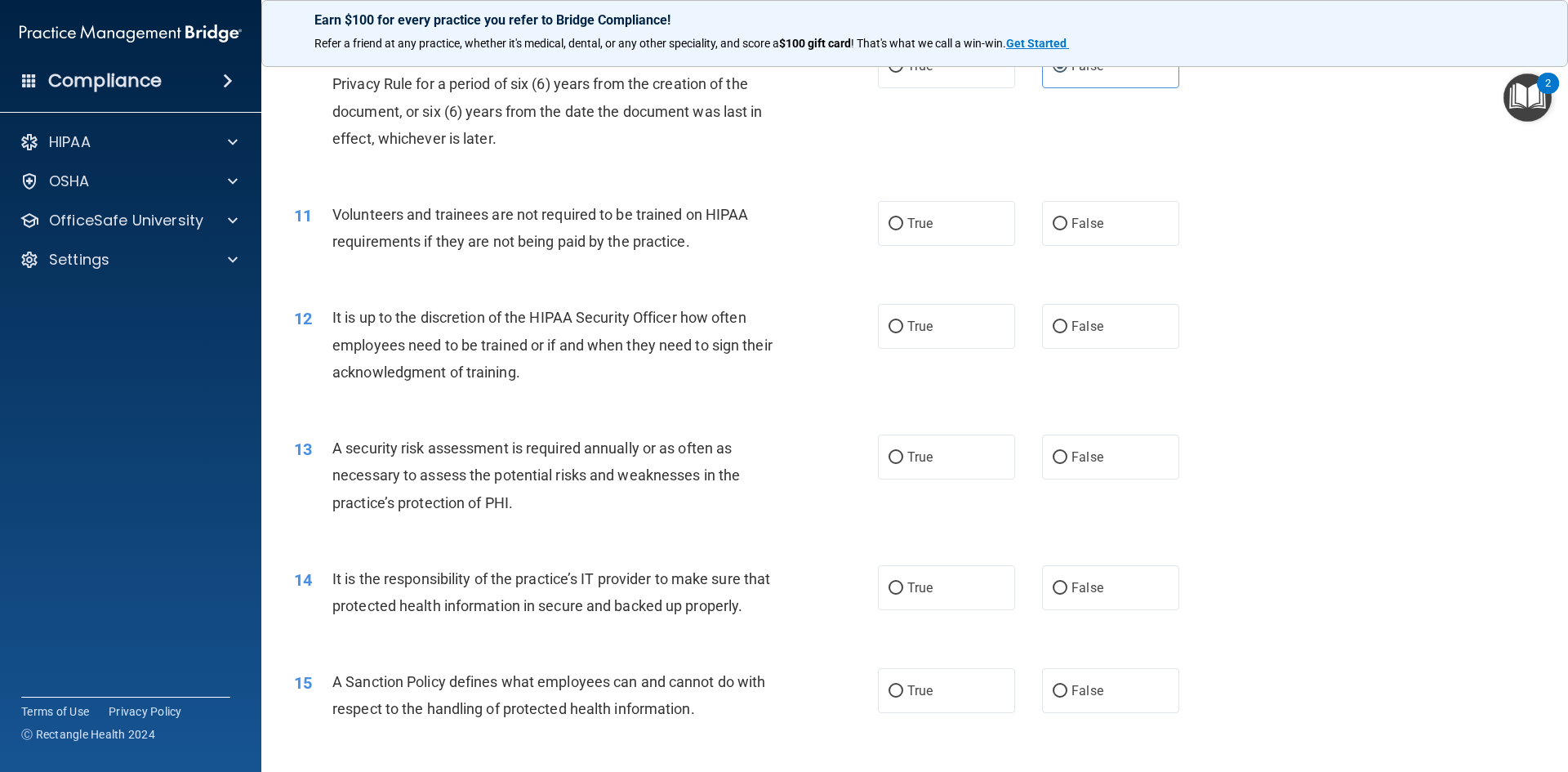
scroll to position [1450, 0]
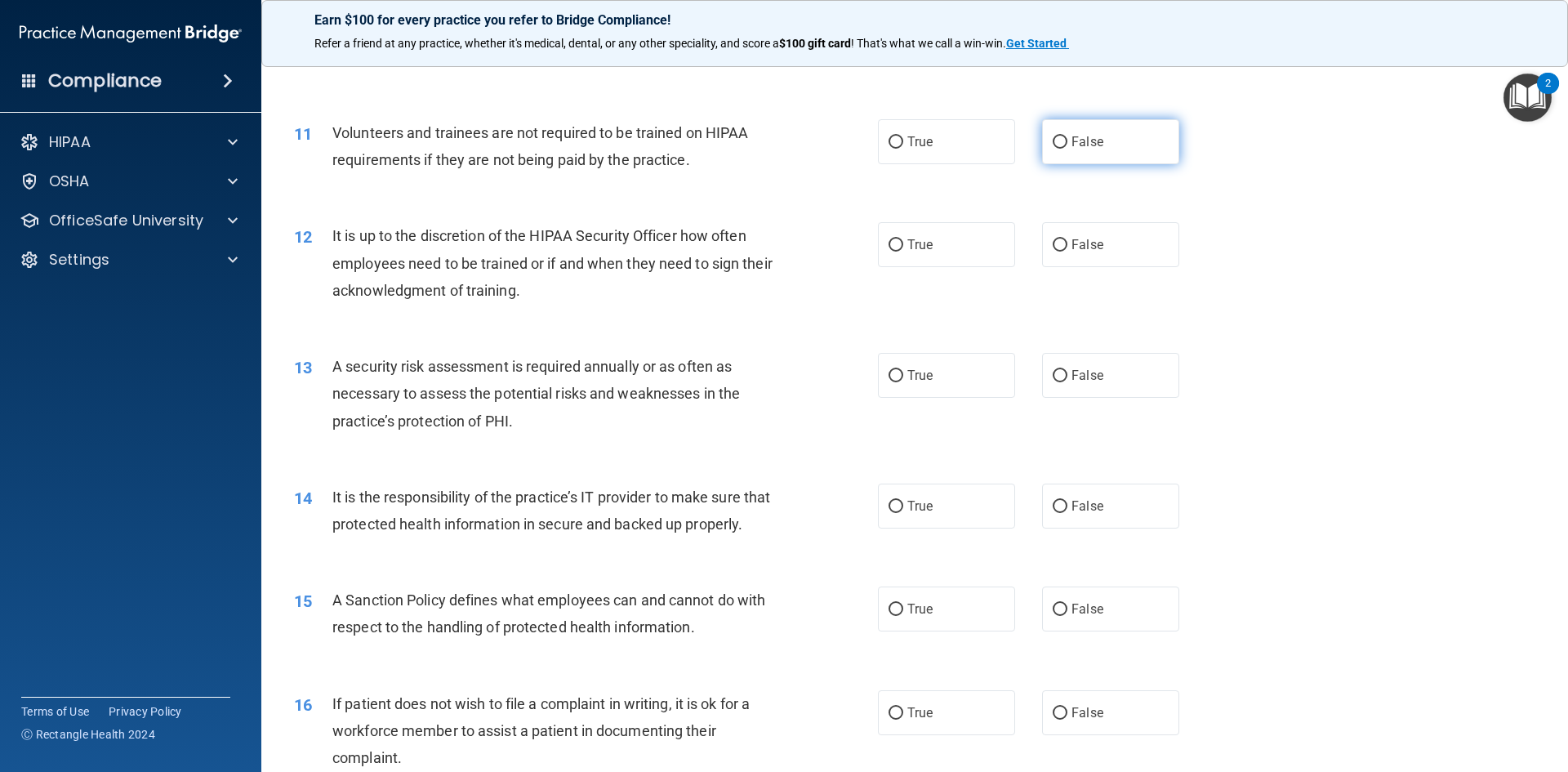
click at [1136, 156] on label "False" at bounding box center [1111, 142] width 137 height 45
click at [1067, 149] on input "False" at bounding box center [1060, 142] width 15 height 12
radio input "true"
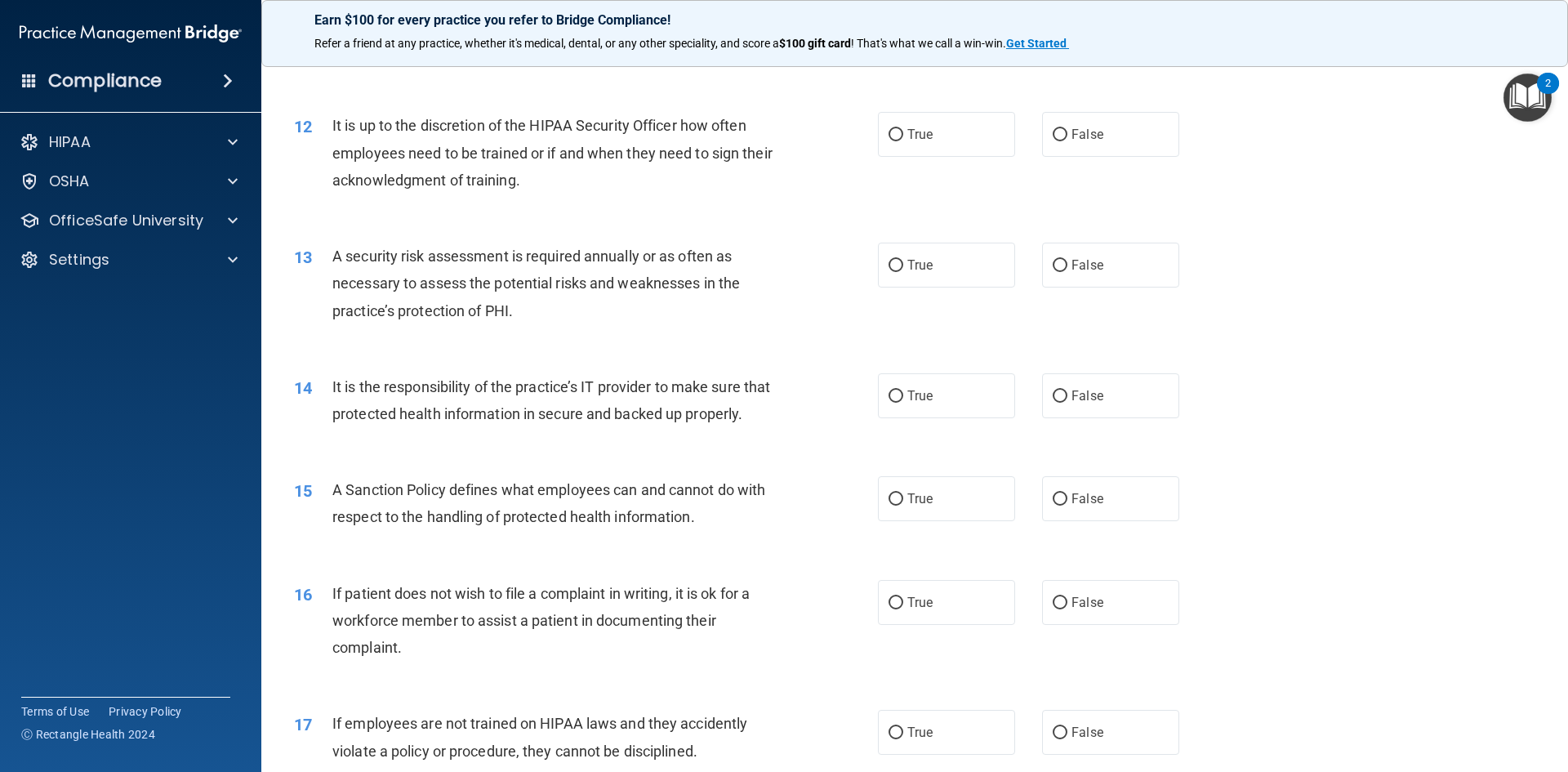
scroll to position [1532, 0]
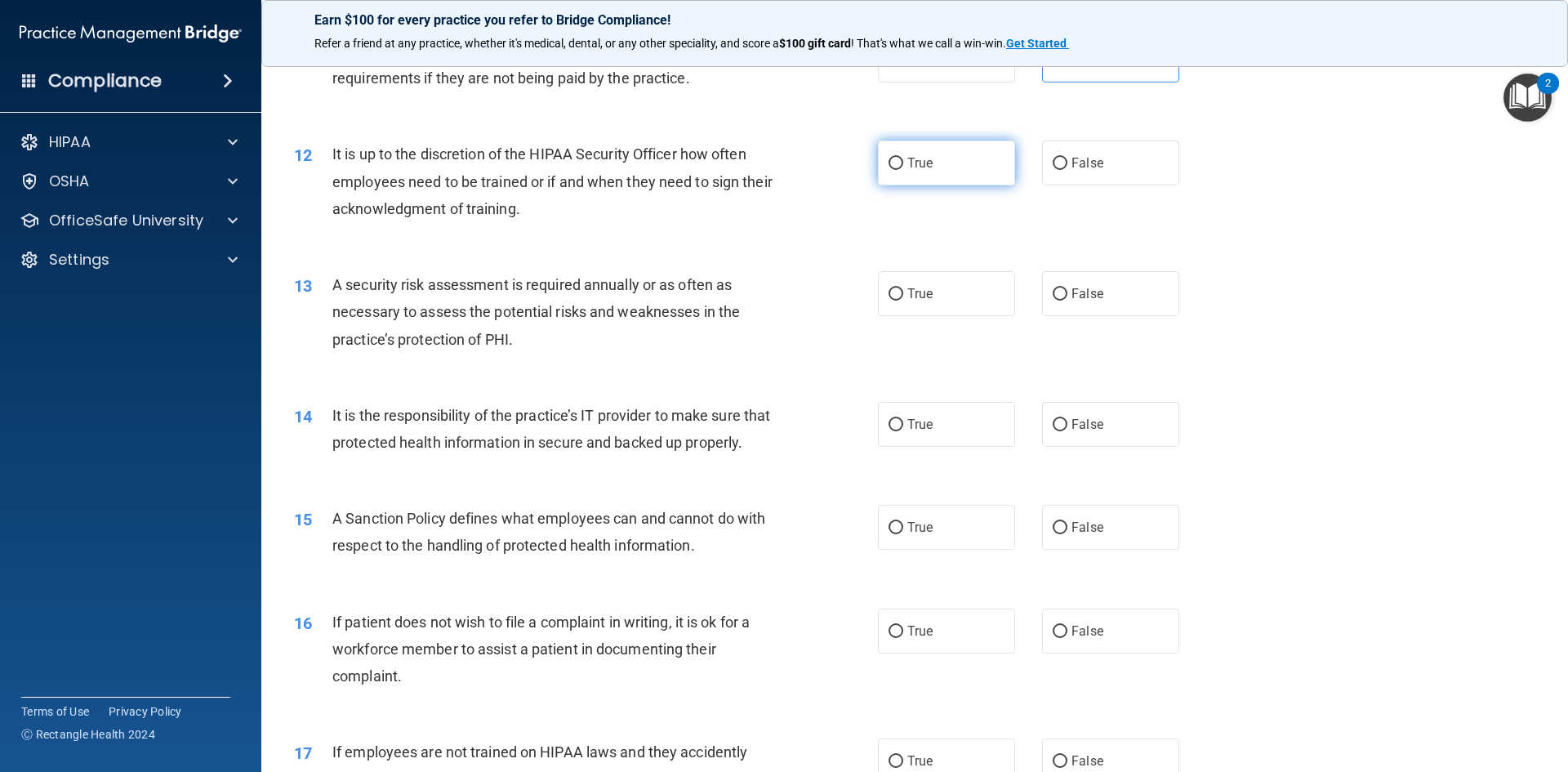
click at [896, 166] on label "True" at bounding box center [947, 163] width 137 height 45
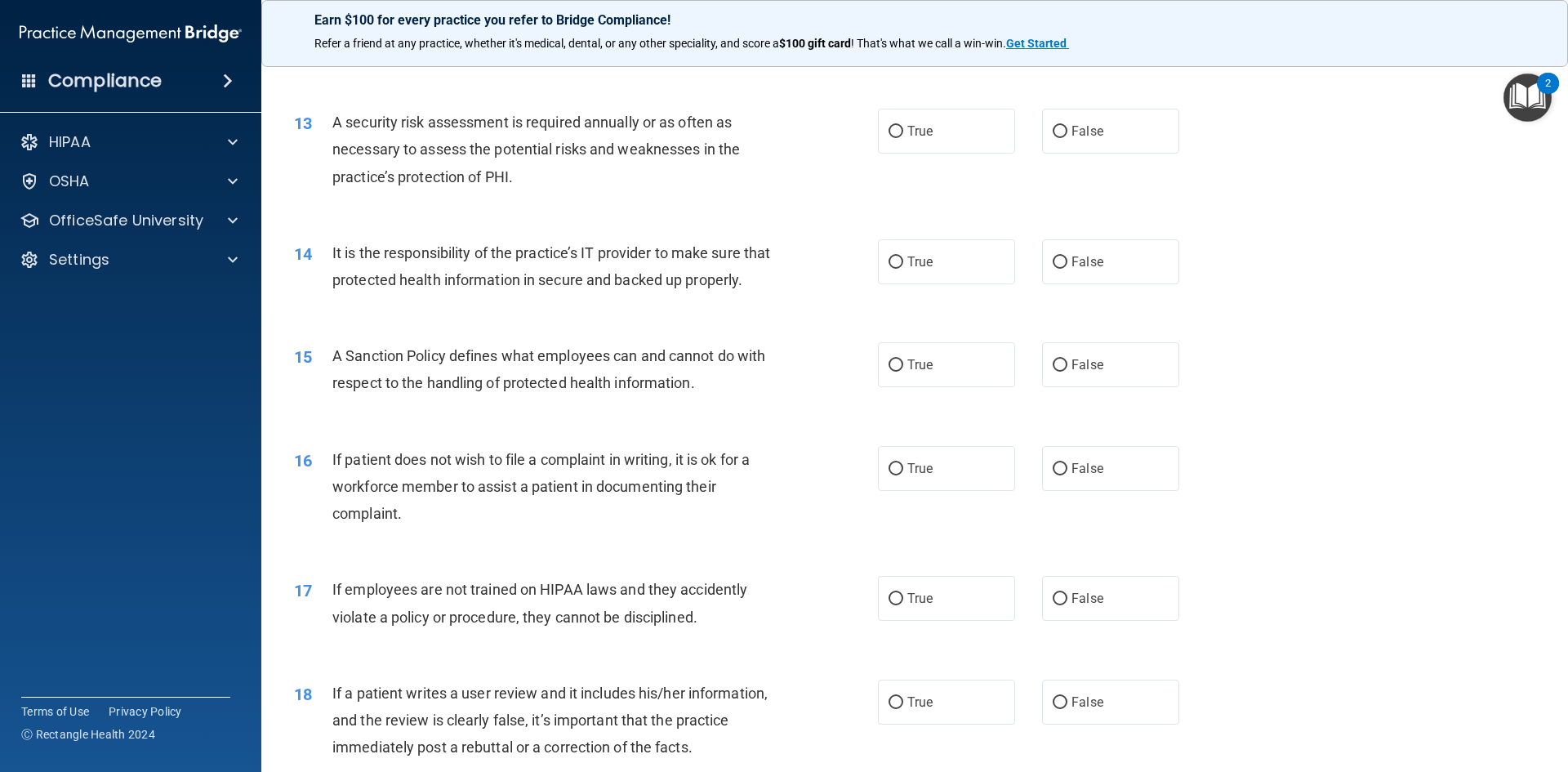
scroll to position [1695, 0]
click at [947, 145] on label "True" at bounding box center [947, 130] width 137 height 45
click at [904, 137] on input "True" at bounding box center [896, 131] width 15 height 12
radio input "true"
click at [550, 204] on div "13 A security risk assessment is required annually or as often as necessary to …" at bounding box center [915, 152] width 1266 height 131
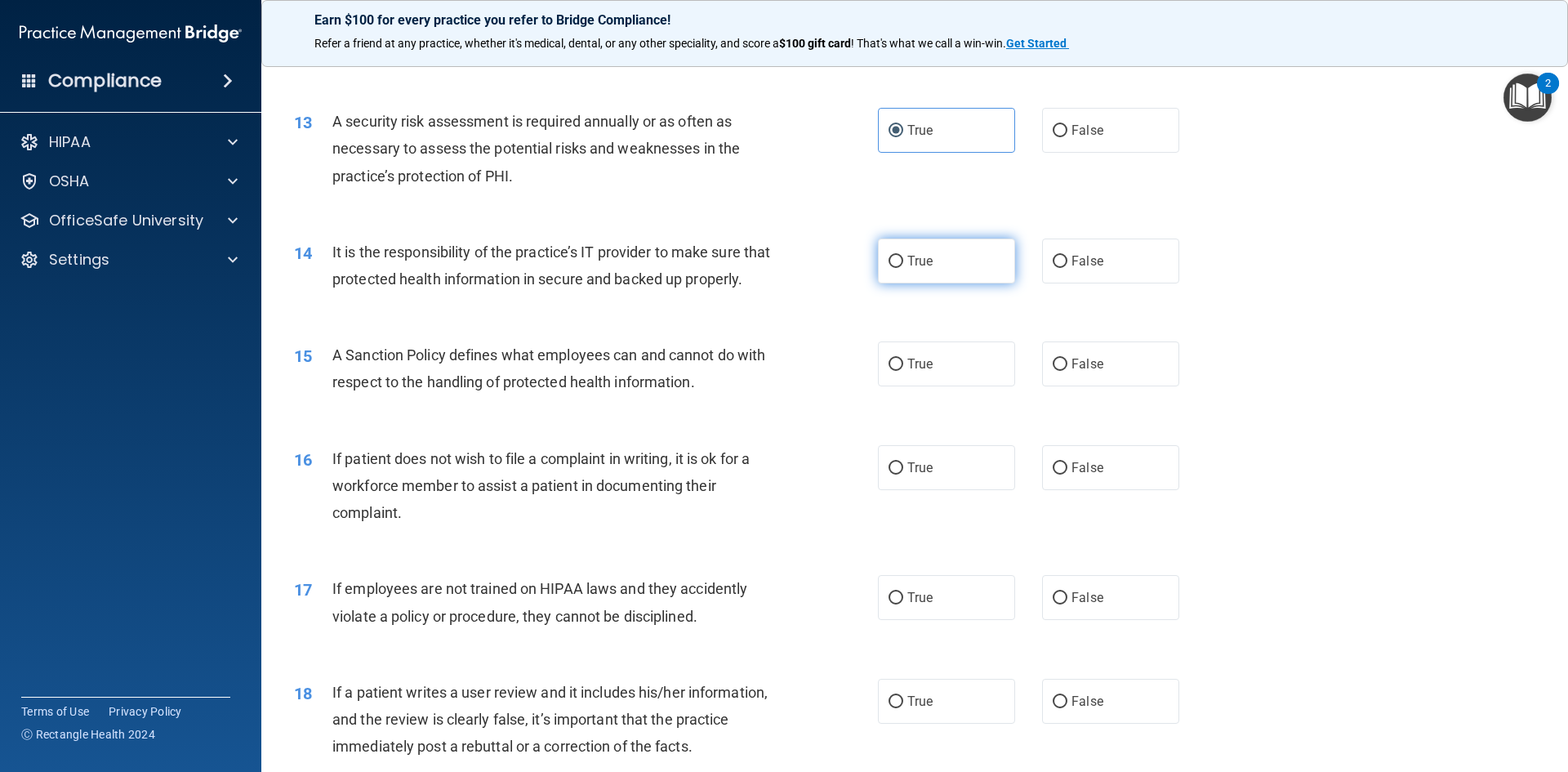
click at [949, 266] on label "True" at bounding box center [947, 260] width 137 height 45
click at [904, 266] on input "True" at bounding box center [896, 262] width 15 height 12
radio input "true"
click at [927, 372] on span "True" at bounding box center [919, 364] width 25 height 16
click at [904, 371] on input "True" at bounding box center [896, 365] width 15 height 12
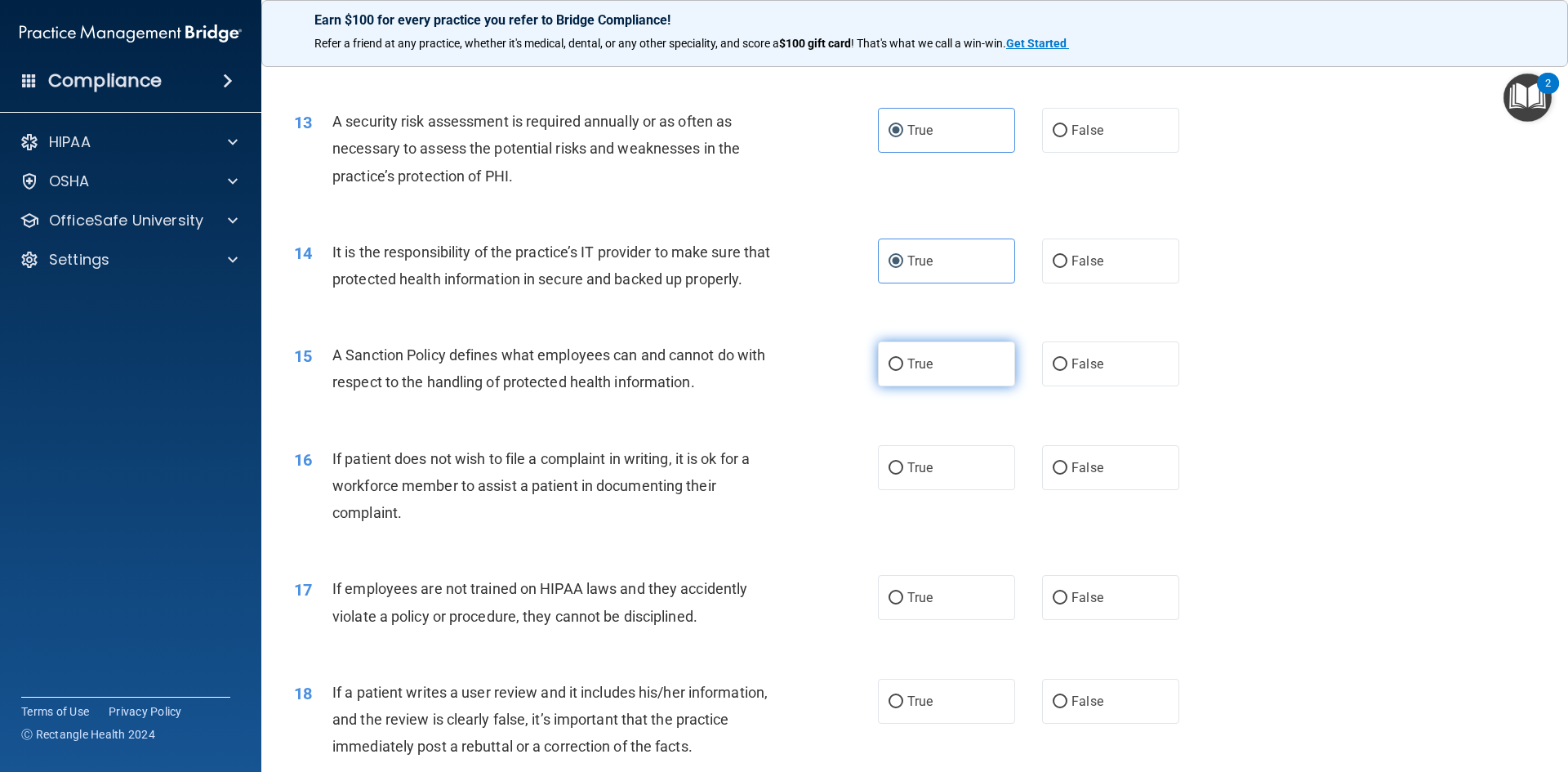
radio input "true"
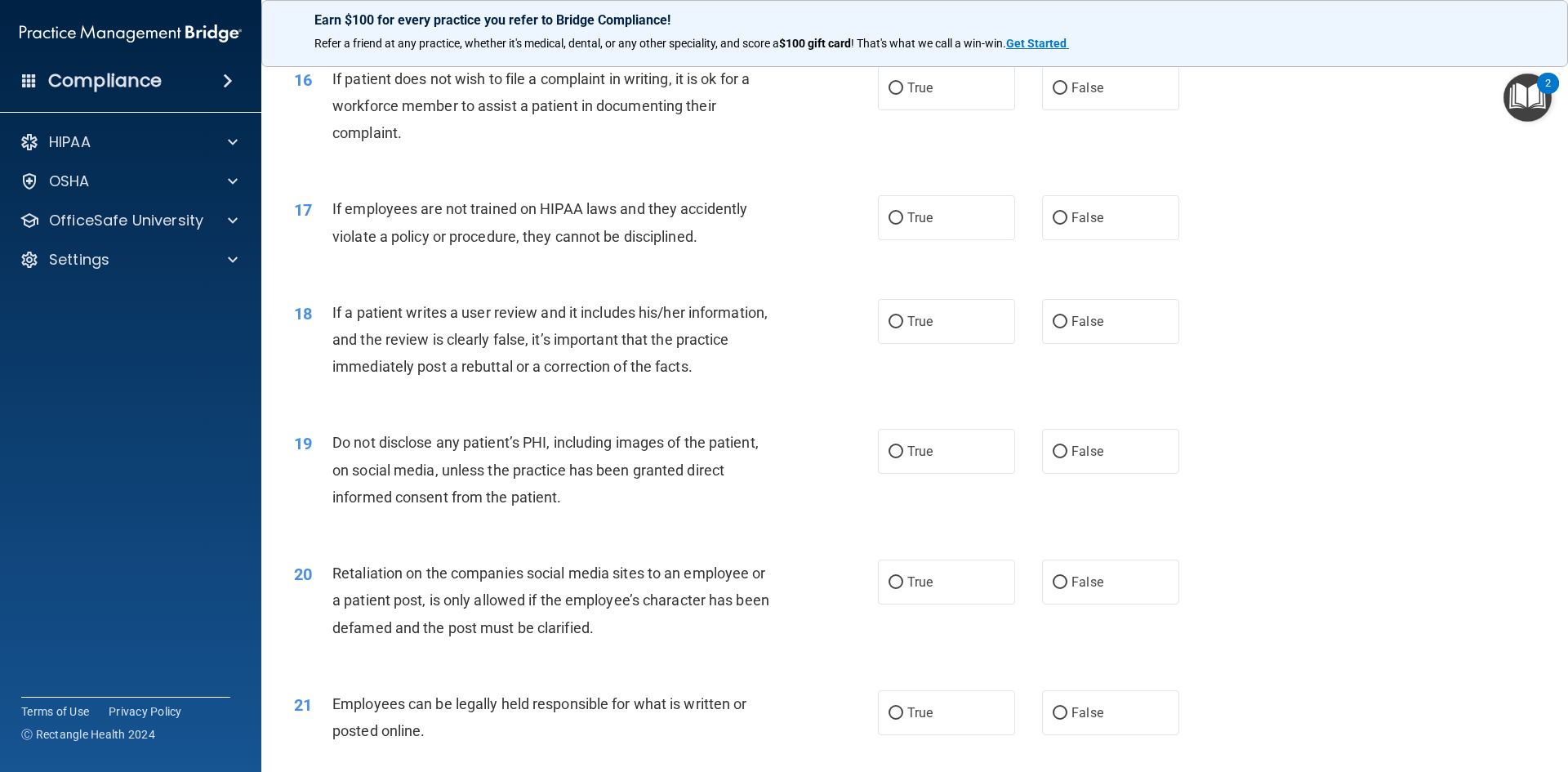
scroll to position [2103, 0]
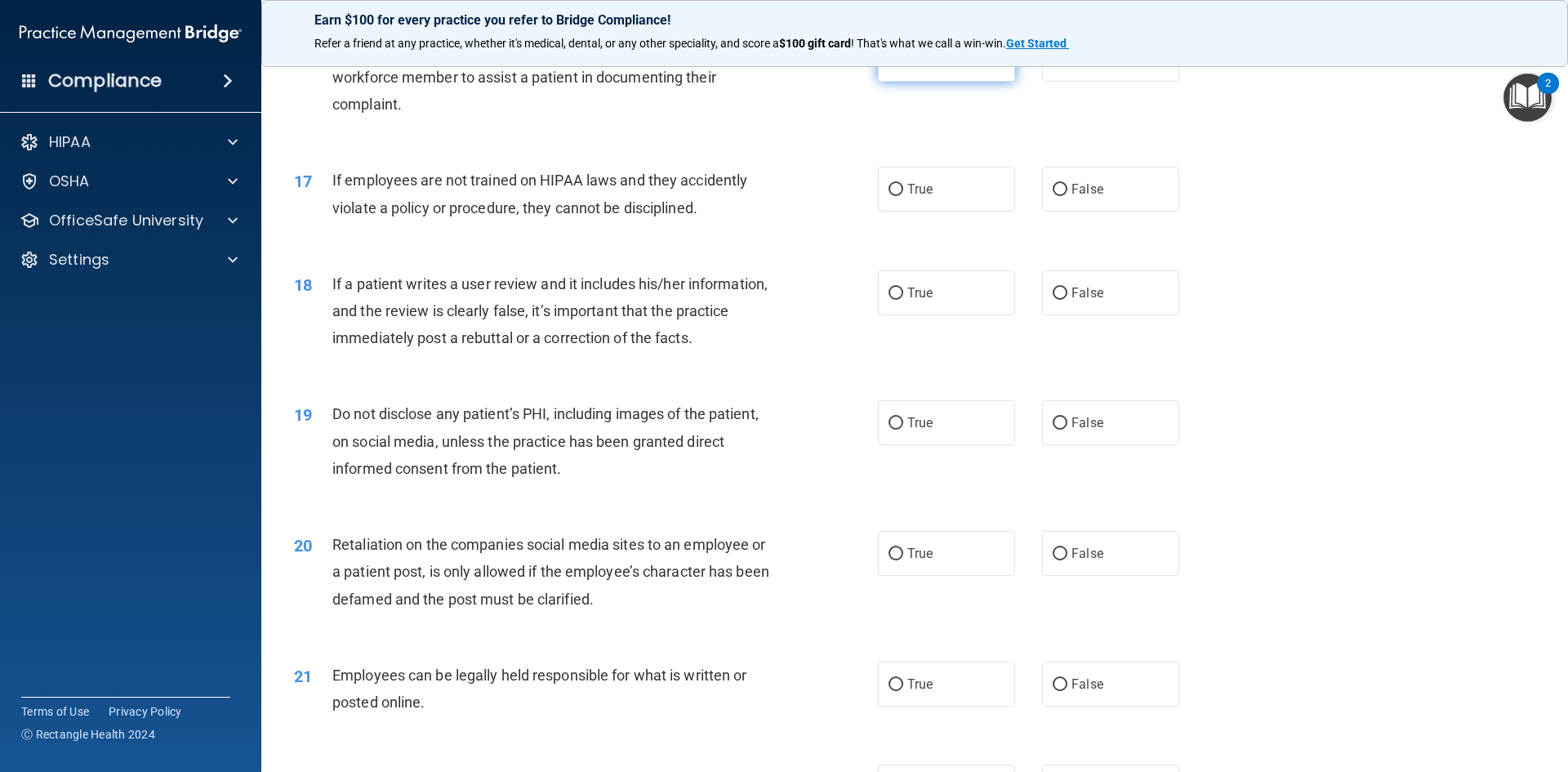
click at [950, 82] on label "True" at bounding box center [947, 59] width 137 height 45
click at [904, 66] on input "True" at bounding box center [896, 60] width 15 height 12
radio input "true"
click at [1144, 212] on label "False" at bounding box center [1111, 189] width 137 height 45
click at [1067, 196] on input "False" at bounding box center [1060, 190] width 15 height 12
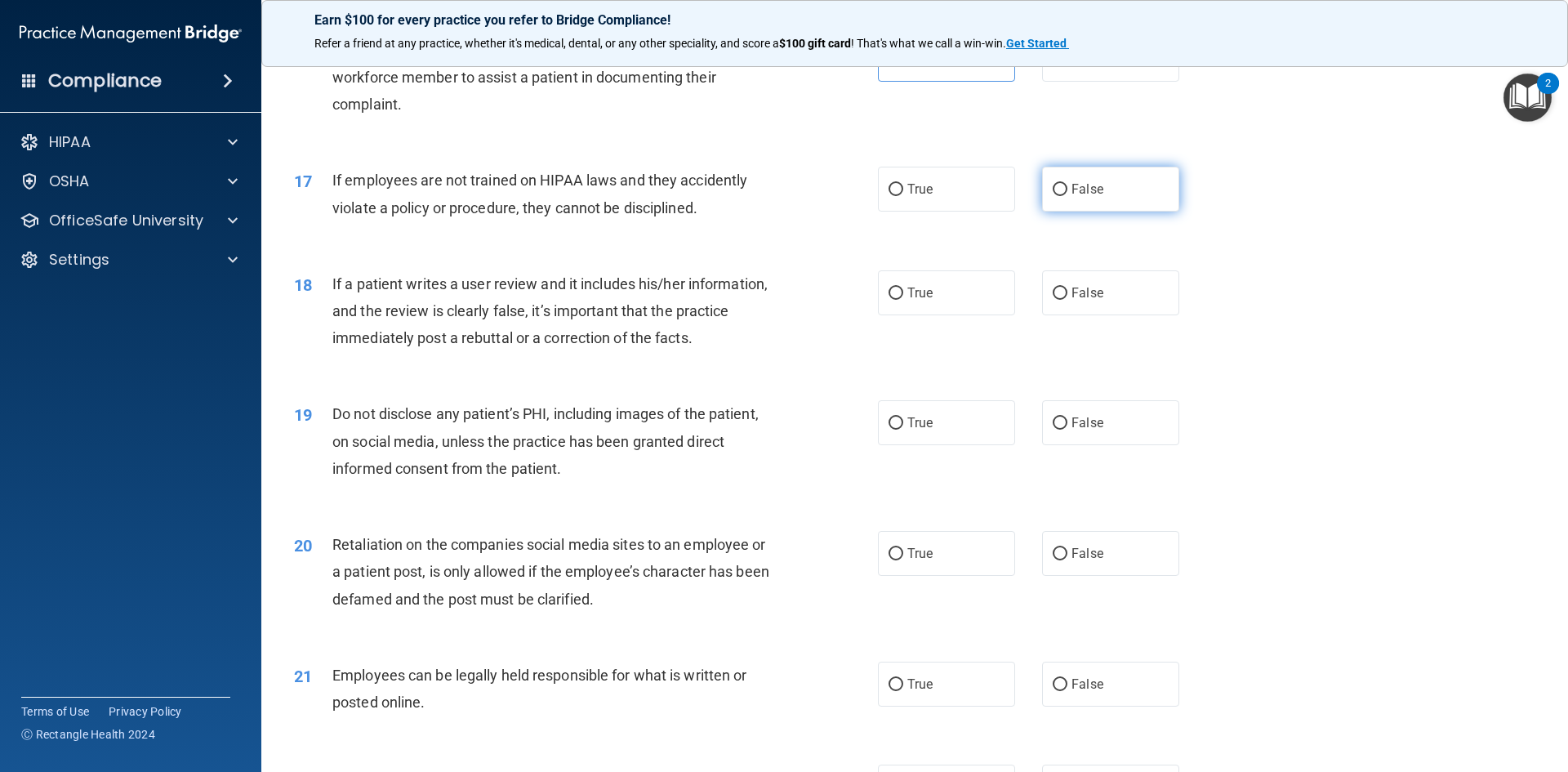
radio input "true"
click at [985, 316] on label "True" at bounding box center [947, 293] width 137 height 45
click at [904, 300] on input "True" at bounding box center [896, 294] width 15 height 12
radio input "true"
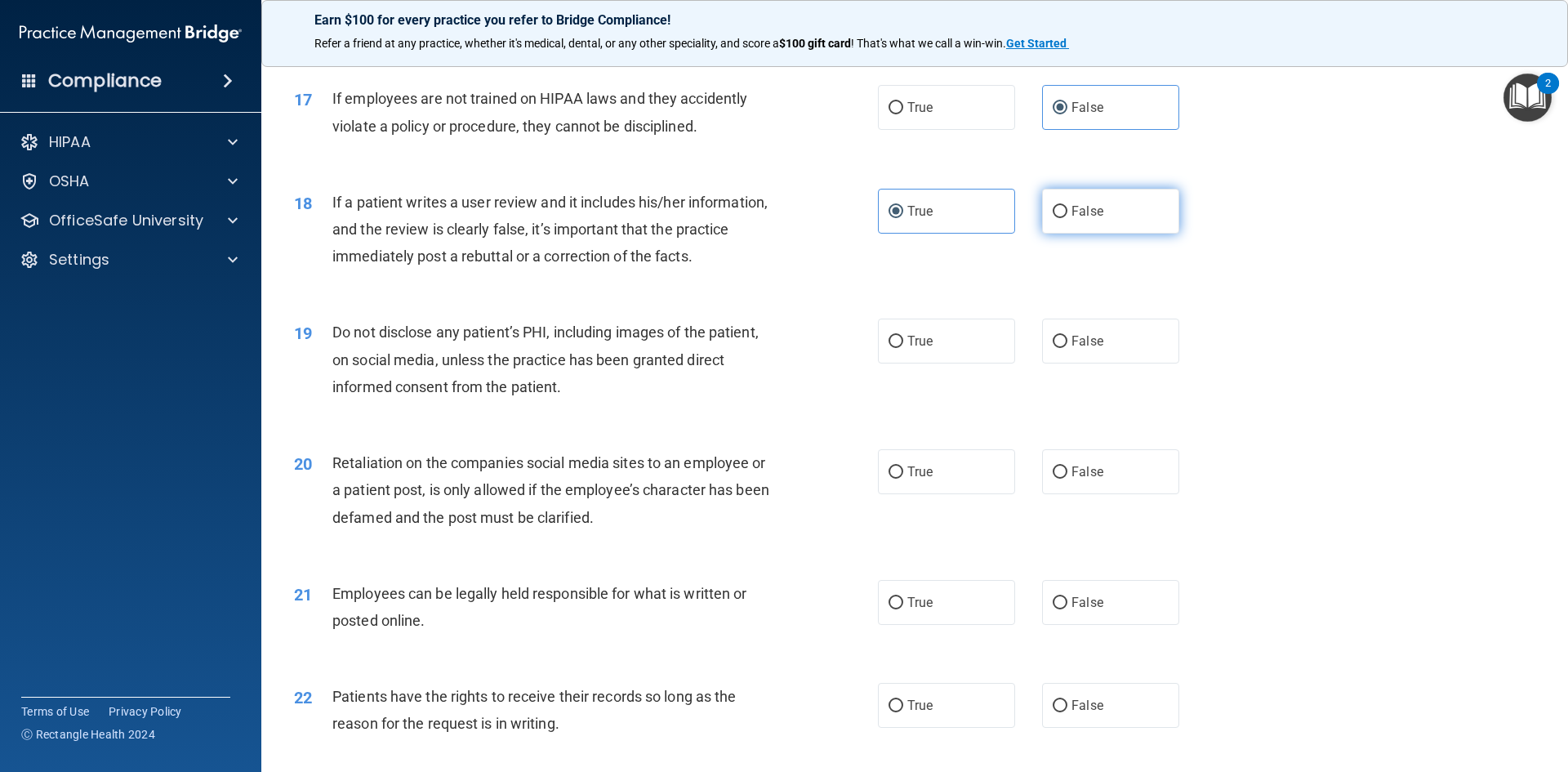
click at [1062, 234] on label "False" at bounding box center [1111, 211] width 137 height 45
click at [1062, 218] on input "False" at bounding box center [1060, 212] width 15 height 12
radio input "true"
radio input "false"
click at [962, 363] on label "True" at bounding box center [947, 340] width 137 height 45
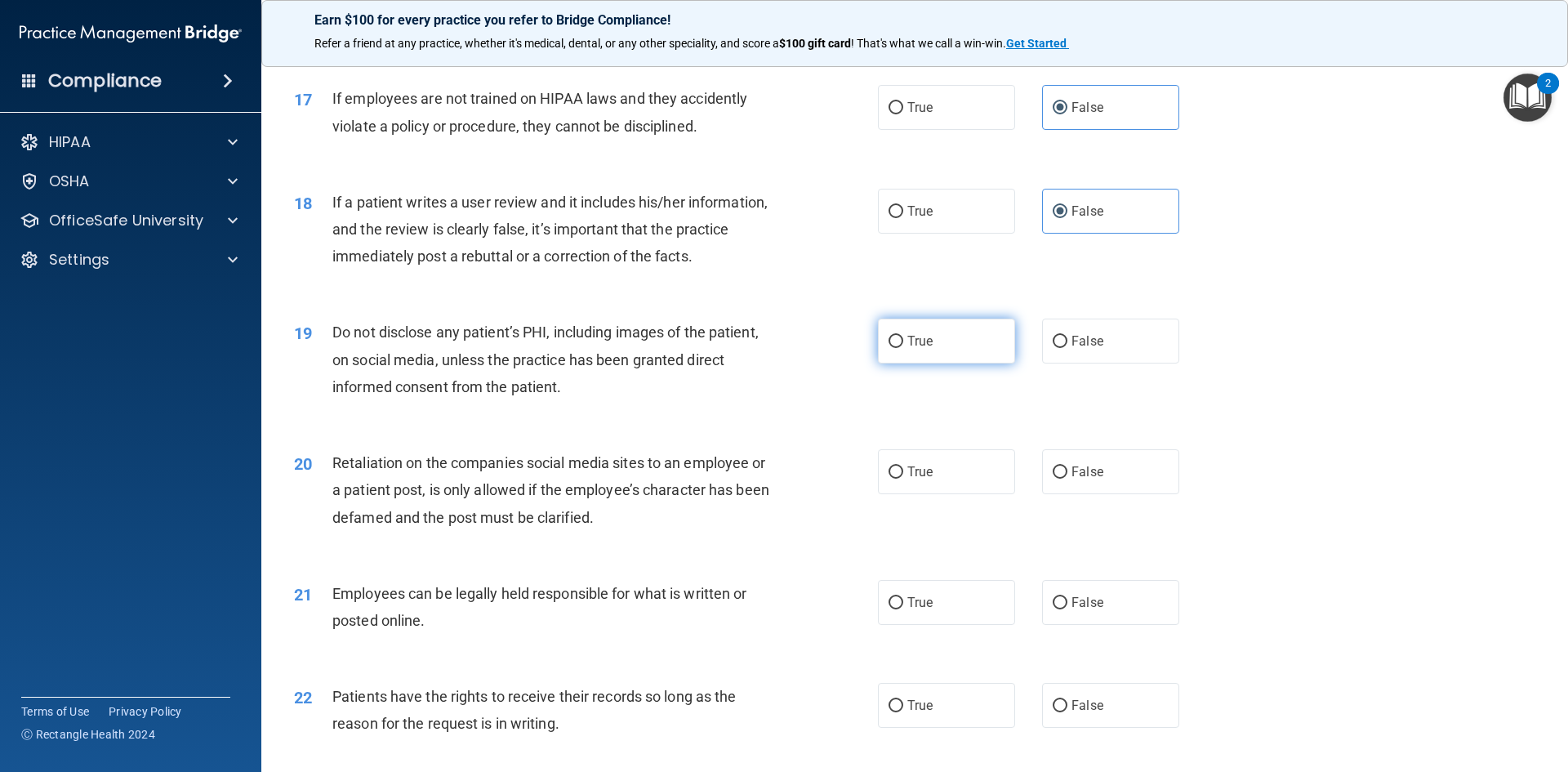
click at [904, 348] on input "True" at bounding box center [896, 342] width 15 height 12
radio input "true"
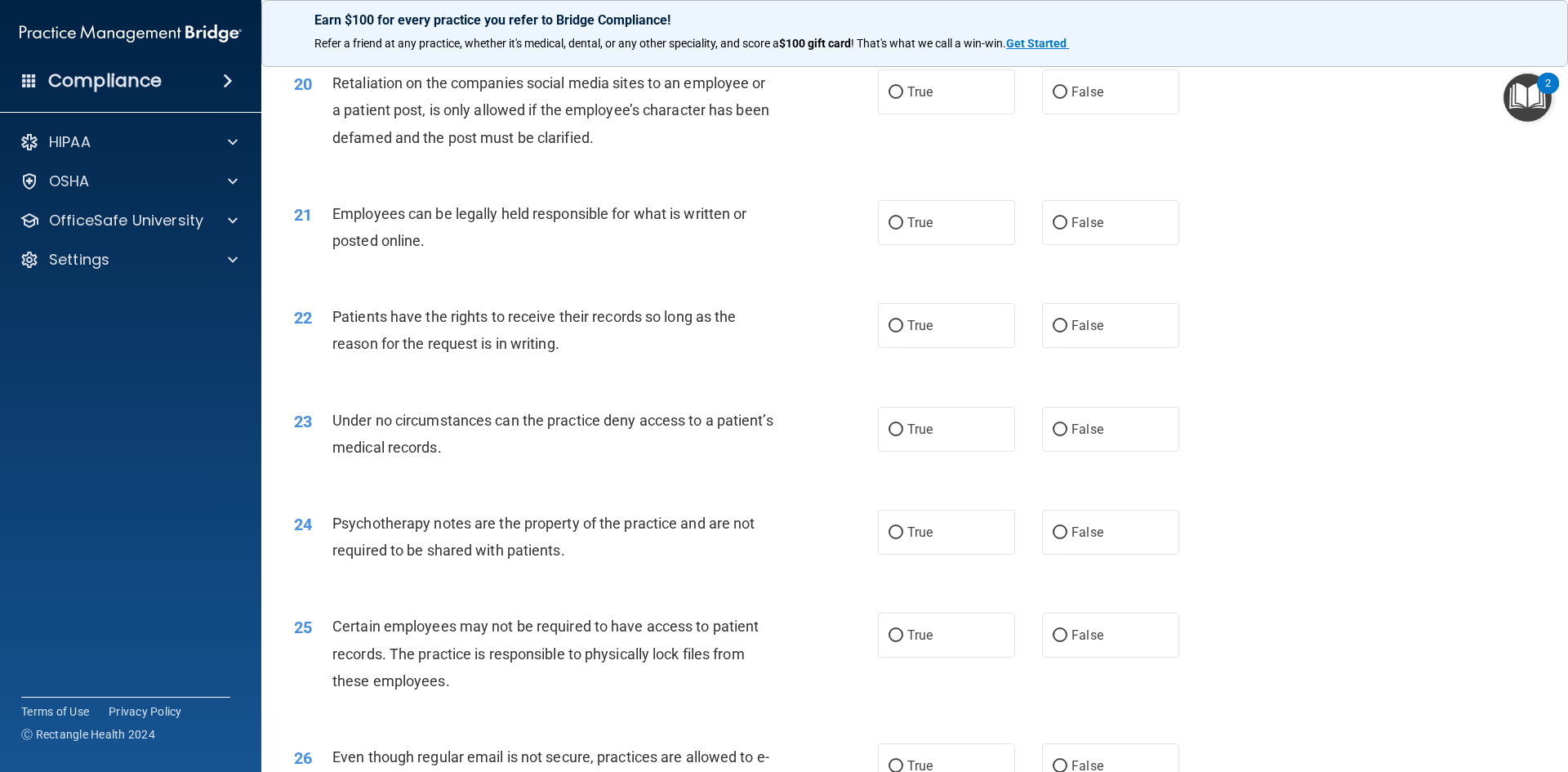
scroll to position [2594, 0]
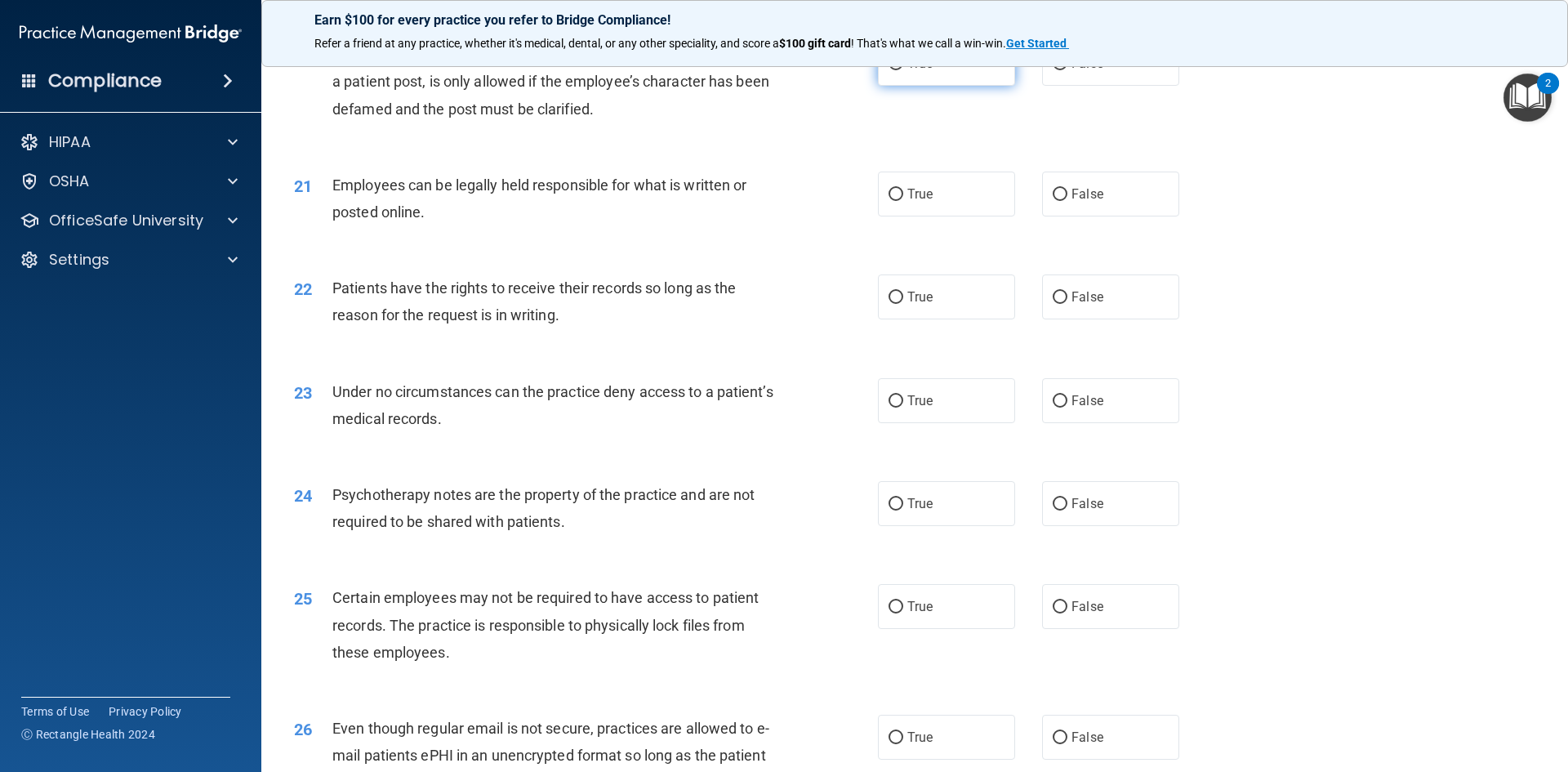
click at [913, 71] on span "True" at bounding box center [919, 63] width 25 height 16
click at [904, 70] on input "True" at bounding box center [896, 64] width 15 height 12
radio input "true"
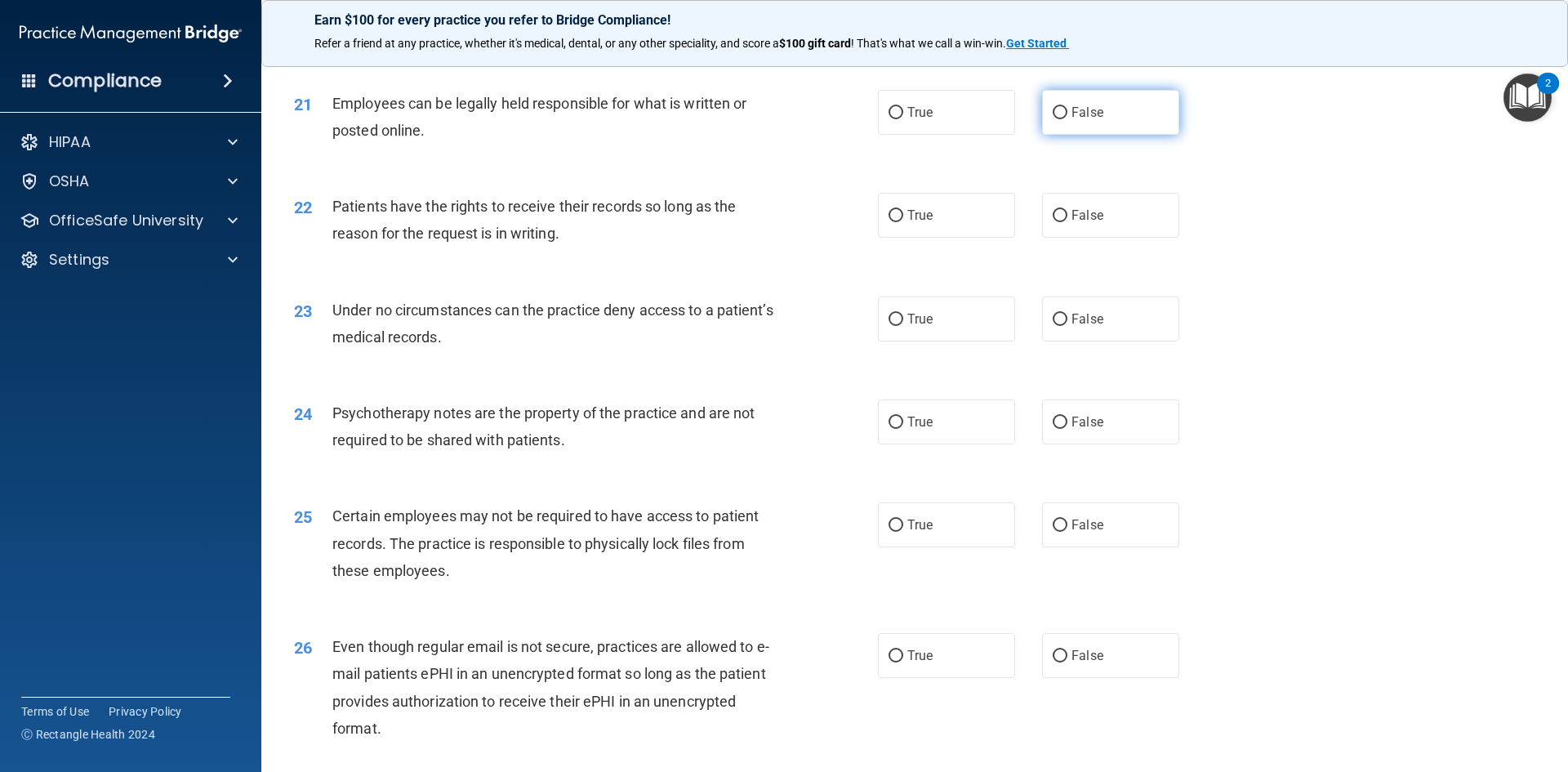
click at [1093, 135] on label "False" at bounding box center [1111, 112] width 137 height 45
click at [1067, 120] on input "False" at bounding box center [1060, 113] width 15 height 12
radio input "true"
click at [1144, 237] on label "False" at bounding box center [1111, 215] width 137 height 45
click at [1067, 222] on input "False" at bounding box center [1060, 216] width 15 height 12
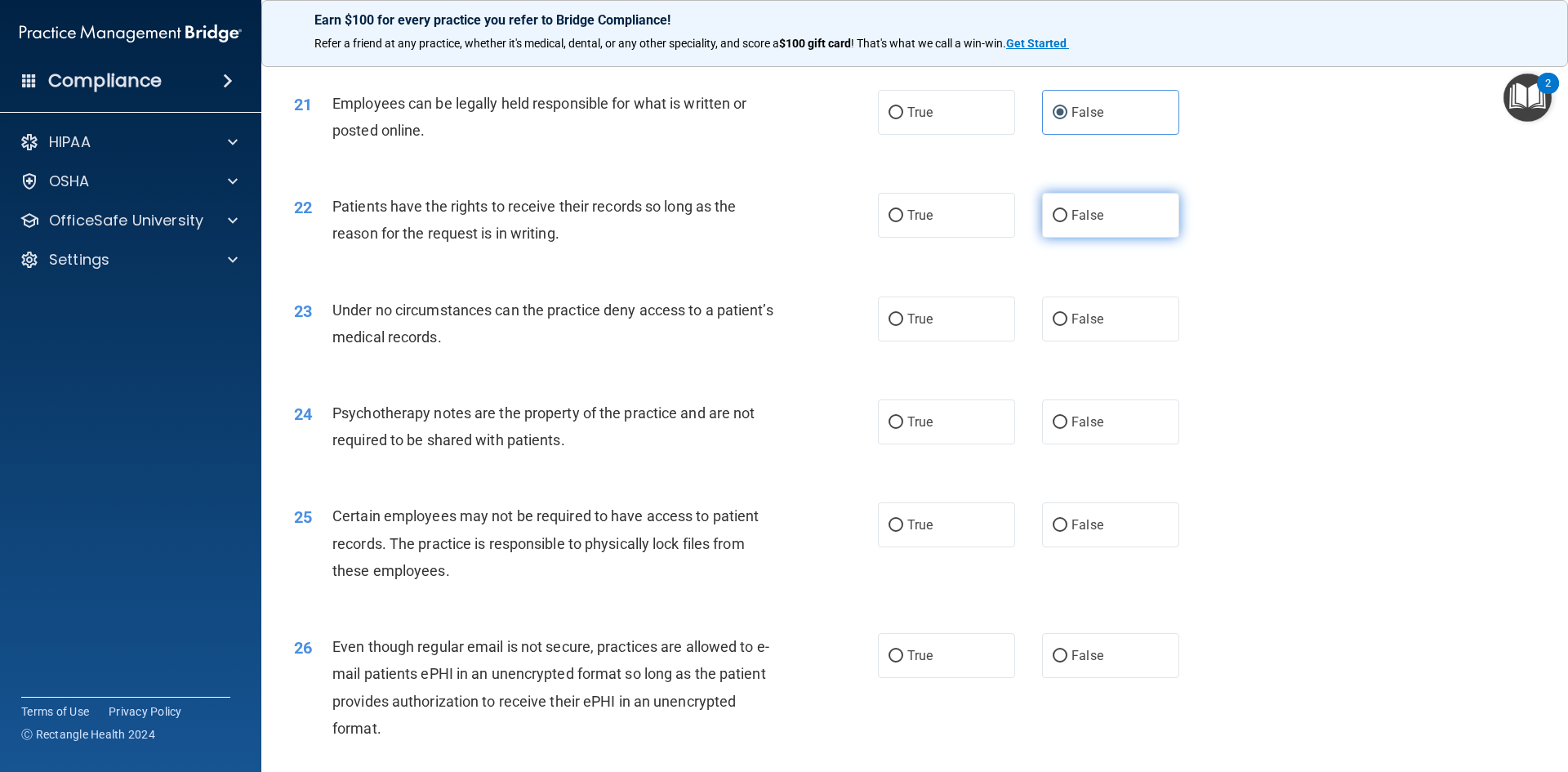
radio input "true"
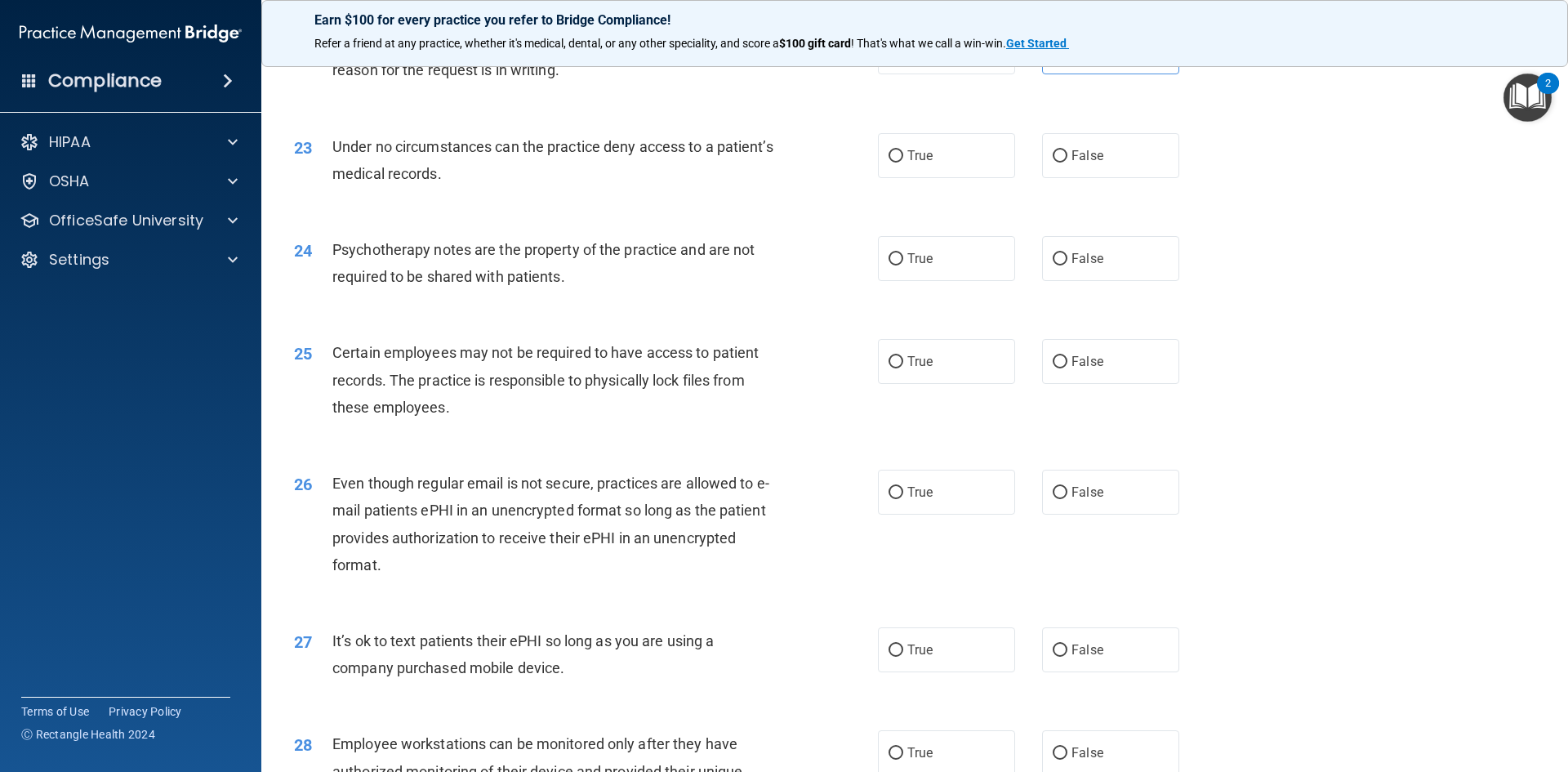
scroll to position [2921, 0]
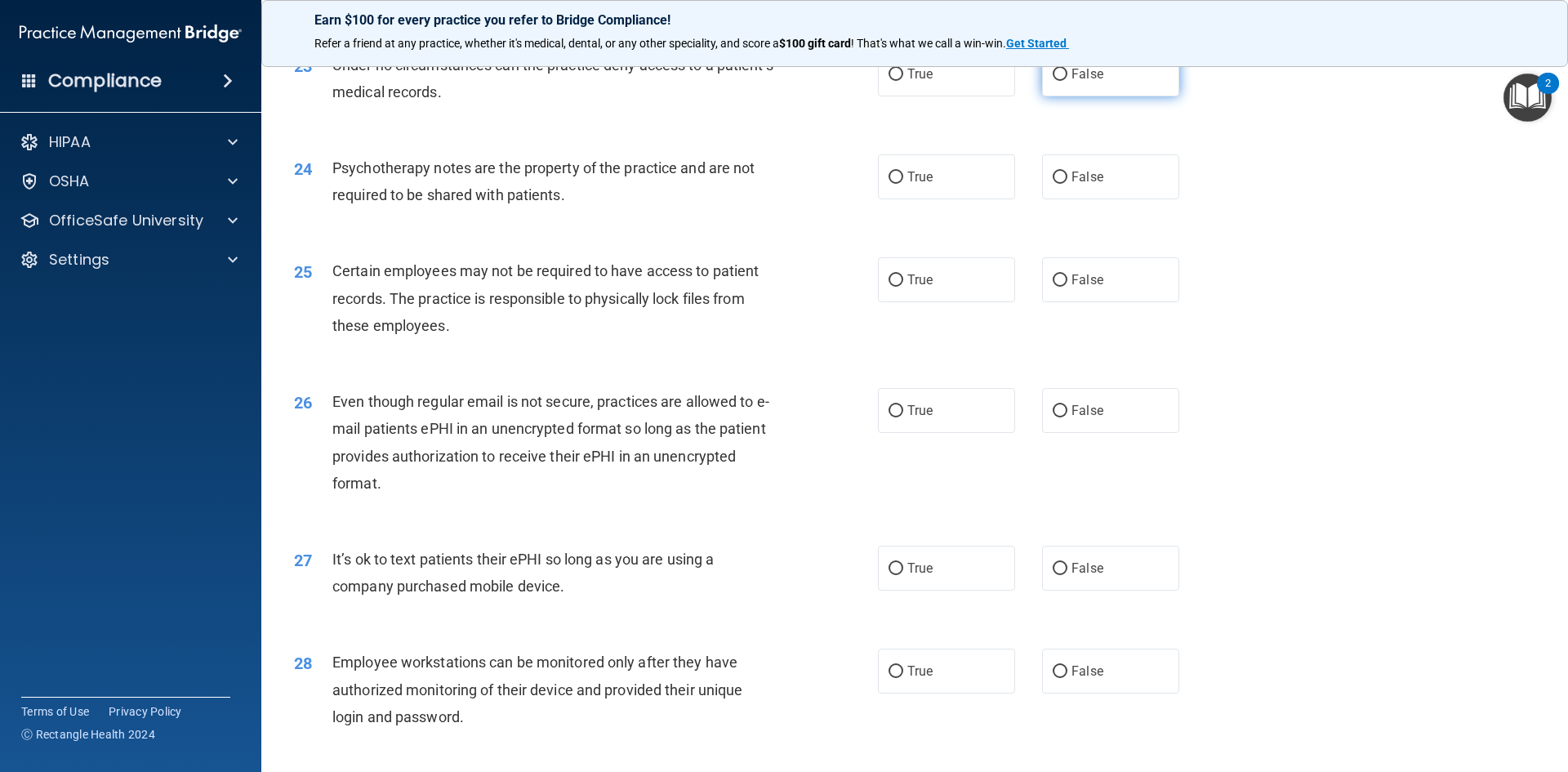
click at [1079, 82] on span "False" at bounding box center [1087, 74] width 32 height 16
click at [1067, 81] on input "False" at bounding box center [1060, 75] width 15 height 12
radio input "true"
click at [962, 200] on label "True" at bounding box center [947, 177] width 137 height 45
click at [904, 184] on input "True" at bounding box center [896, 178] width 15 height 12
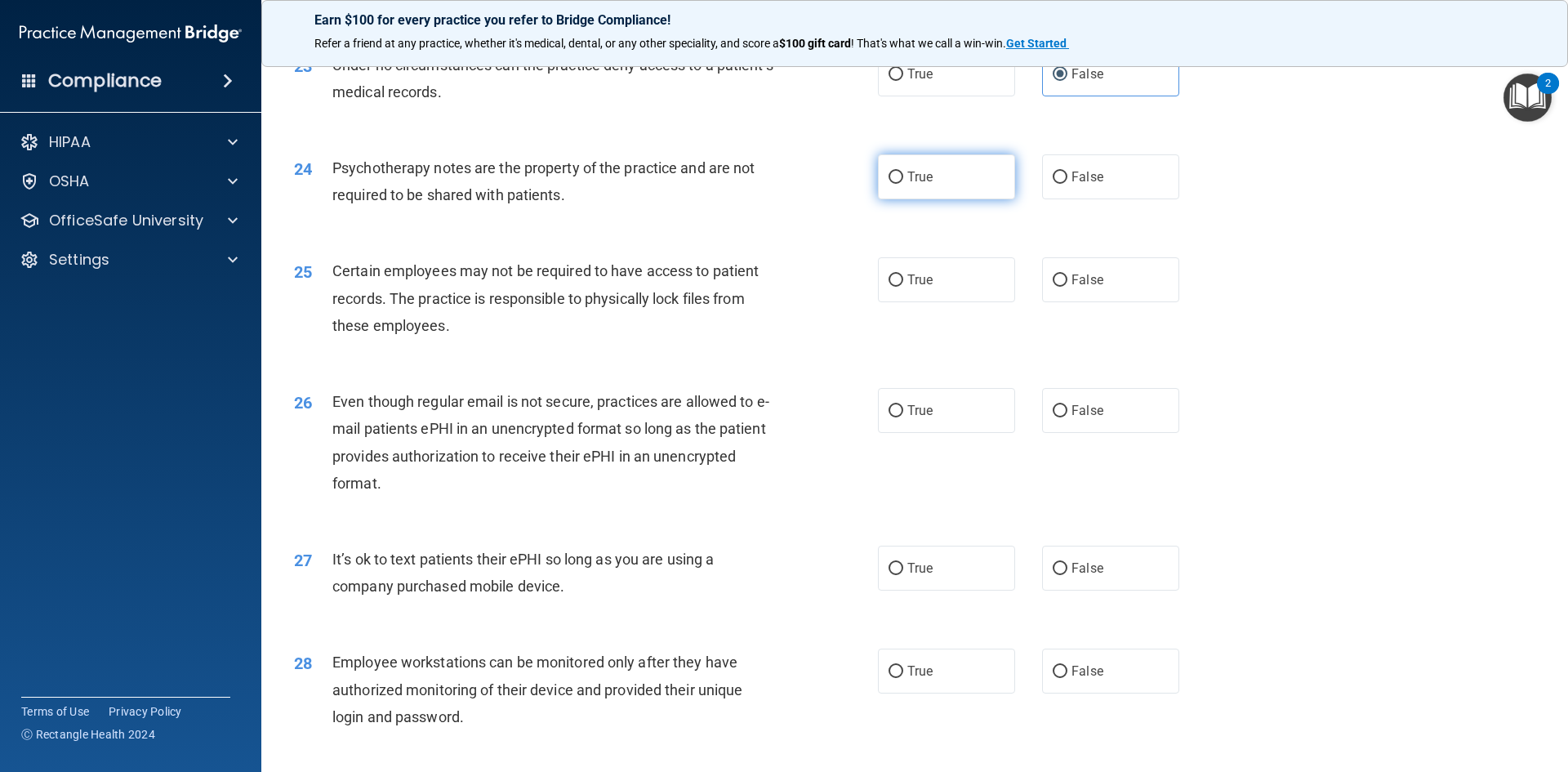
radio input "true"
click at [927, 302] on label "True" at bounding box center [947, 280] width 137 height 45
click at [904, 287] on input "True" at bounding box center [896, 280] width 15 height 12
radio input "true"
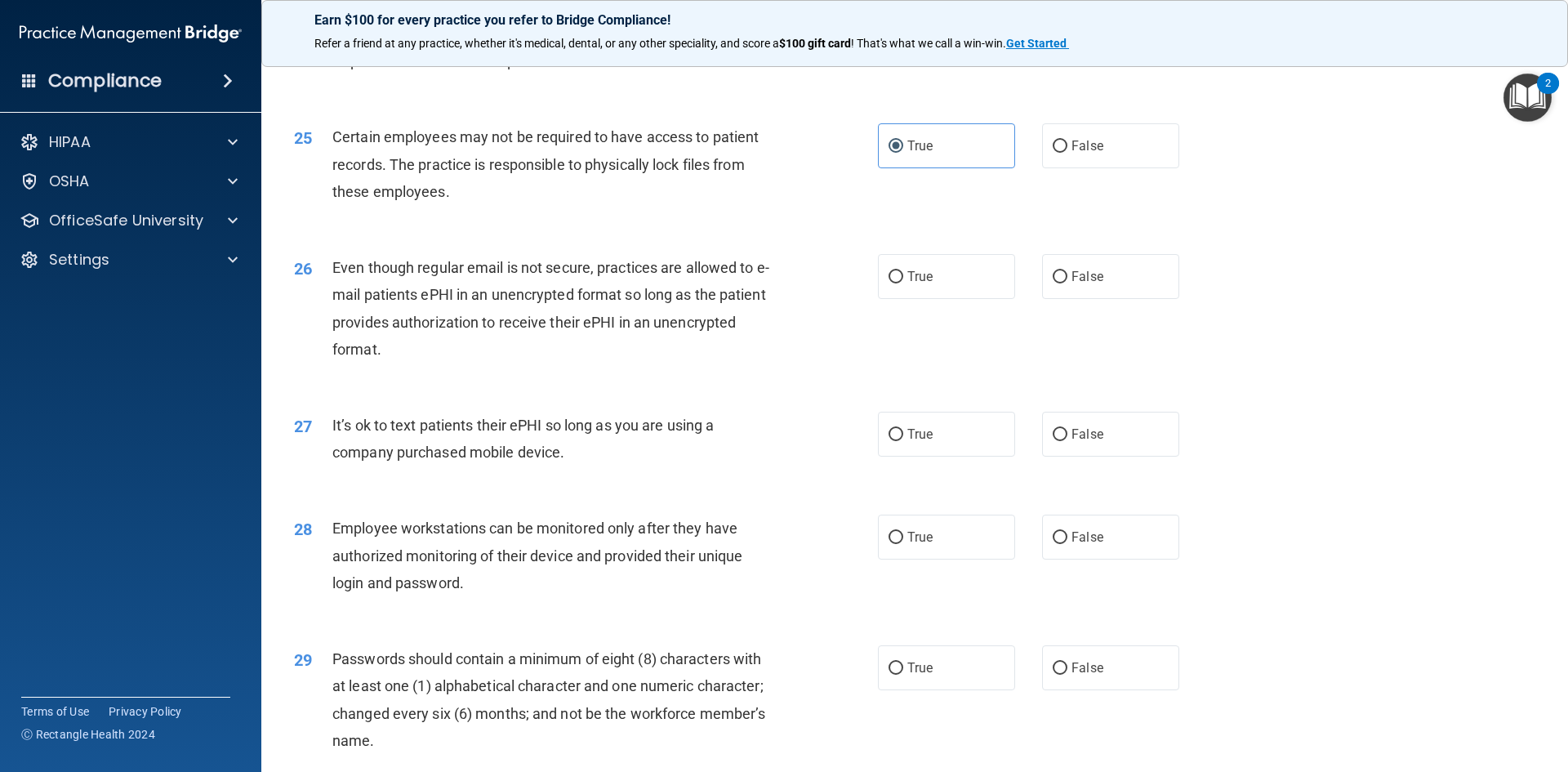
scroll to position [3084, 0]
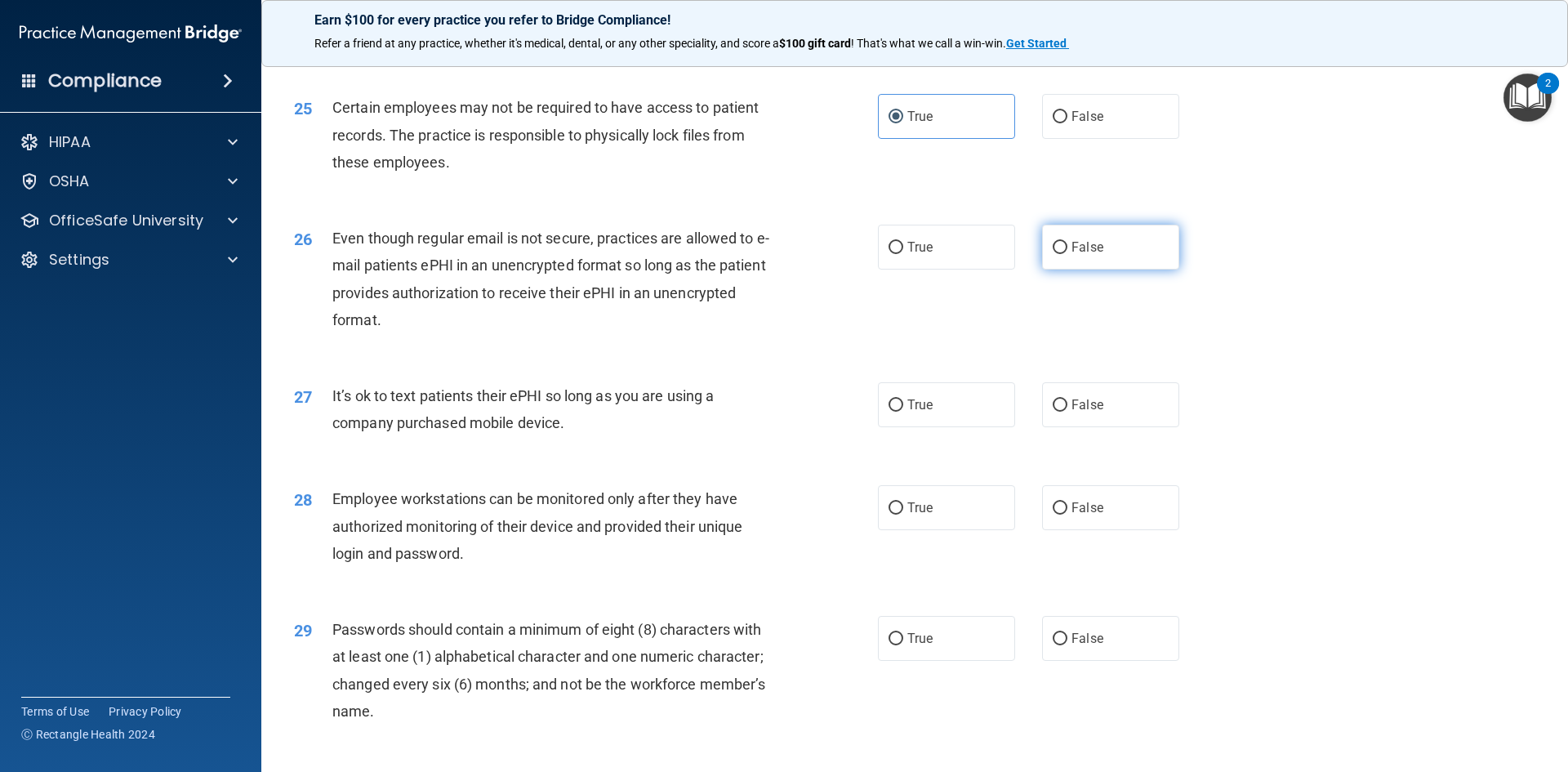
click at [1135, 270] on label "False" at bounding box center [1111, 247] width 137 height 45
click at [1067, 254] on input "False" at bounding box center [1060, 248] width 15 height 12
radio input "true"
click at [1057, 411] on input "False" at bounding box center [1060, 405] width 15 height 12
radio input "true"
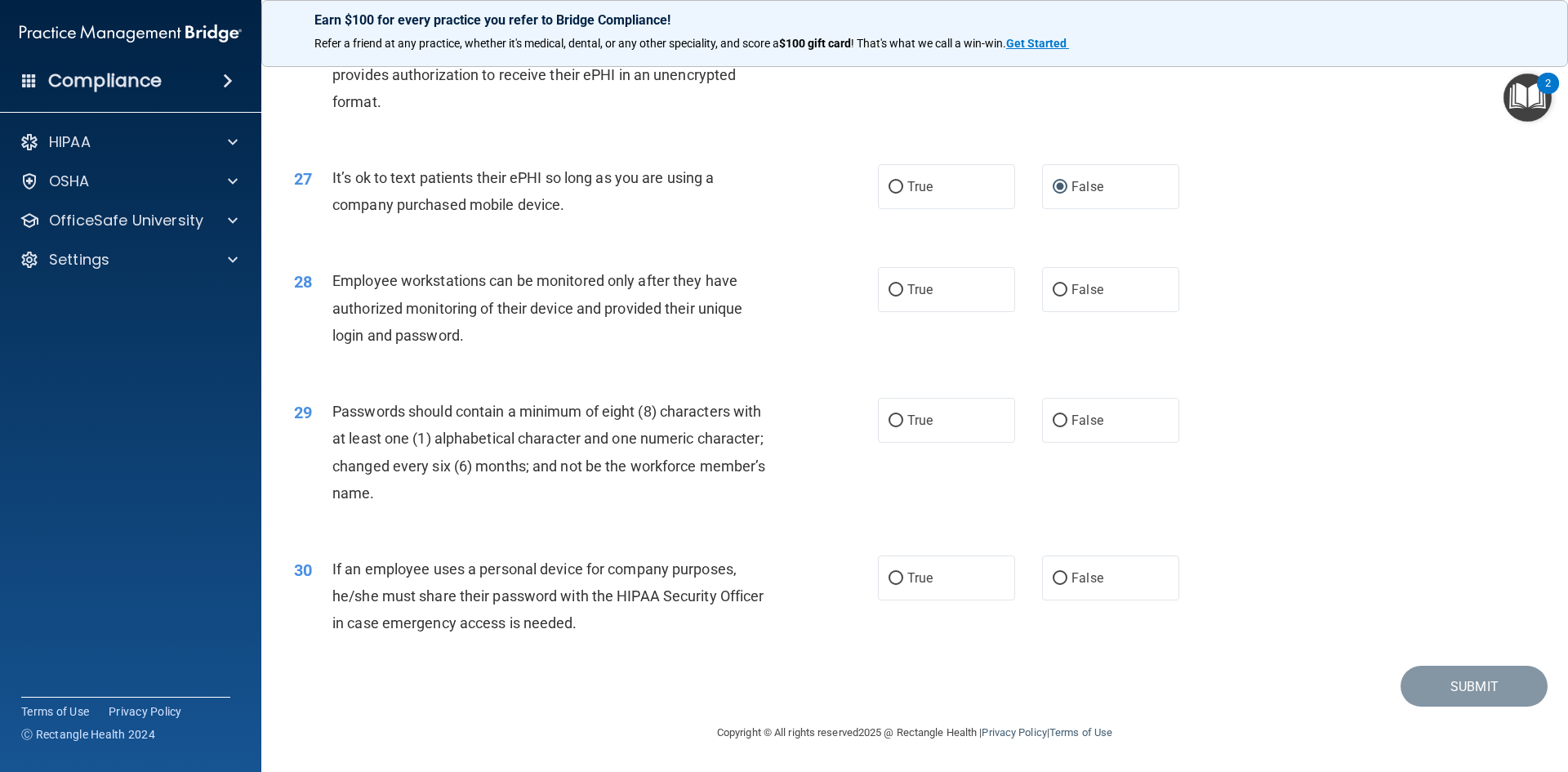
scroll to position [3329, 0]
click at [1101, 284] on label "False" at bounding box center [1111, 289] width 137 height 45
click at [1067, 284] on input "False" at bounding box center [1060, 290] width 15 height 12
radio input "true"
click at [948, 417] on label "True" at bounding box center [947, 419] width 137 height 45
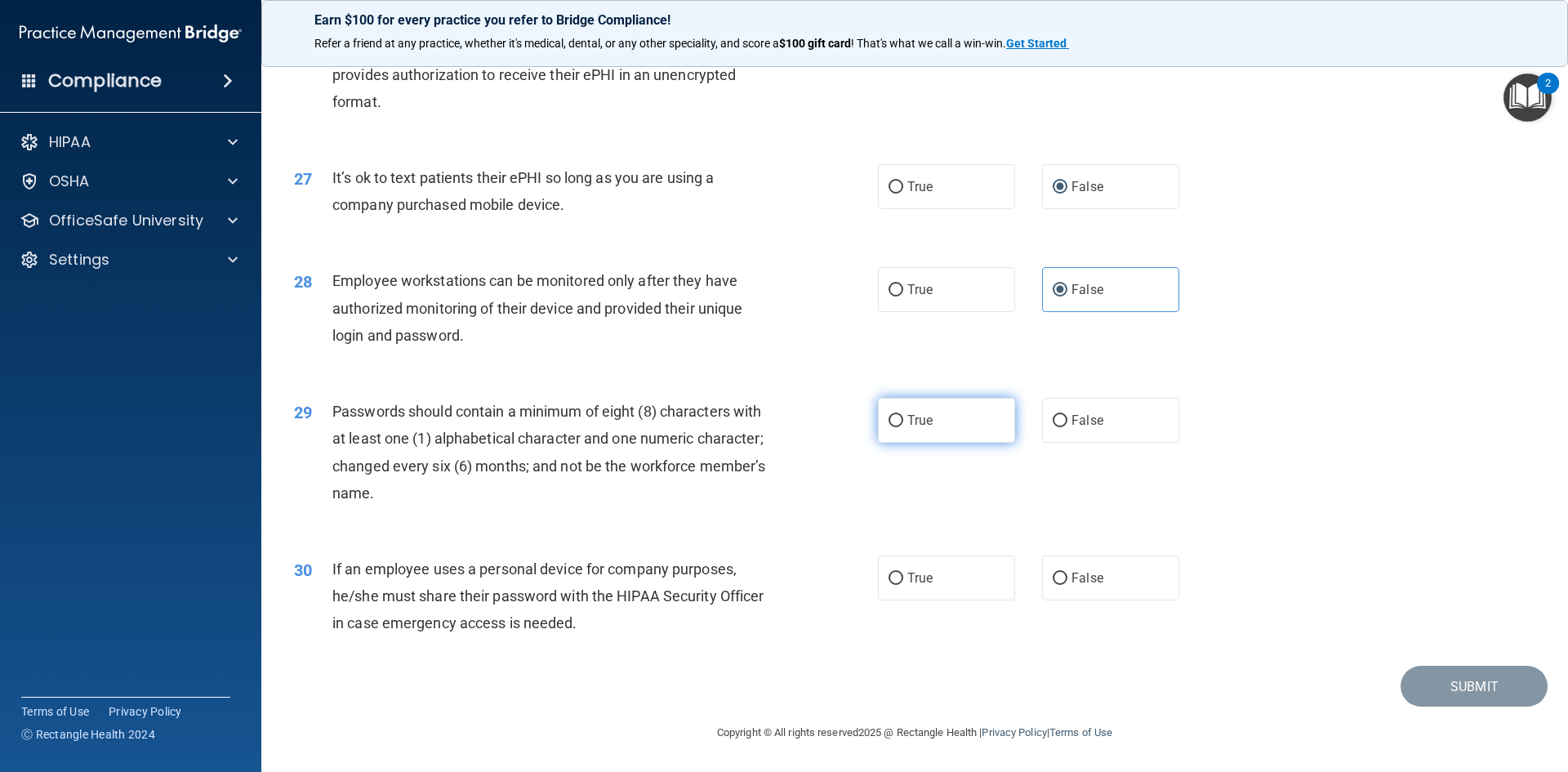
click at [904, 417] on input "True" at bounding box center [896, 421] width 15 height 12
radio input "true"
click at [938, 585] on label "True" at bounding box center [947, 578] width 137 height 45
click at [904, 585] on input "True" at bounding box center [896, 579] width 15 height 12
radio input "true"
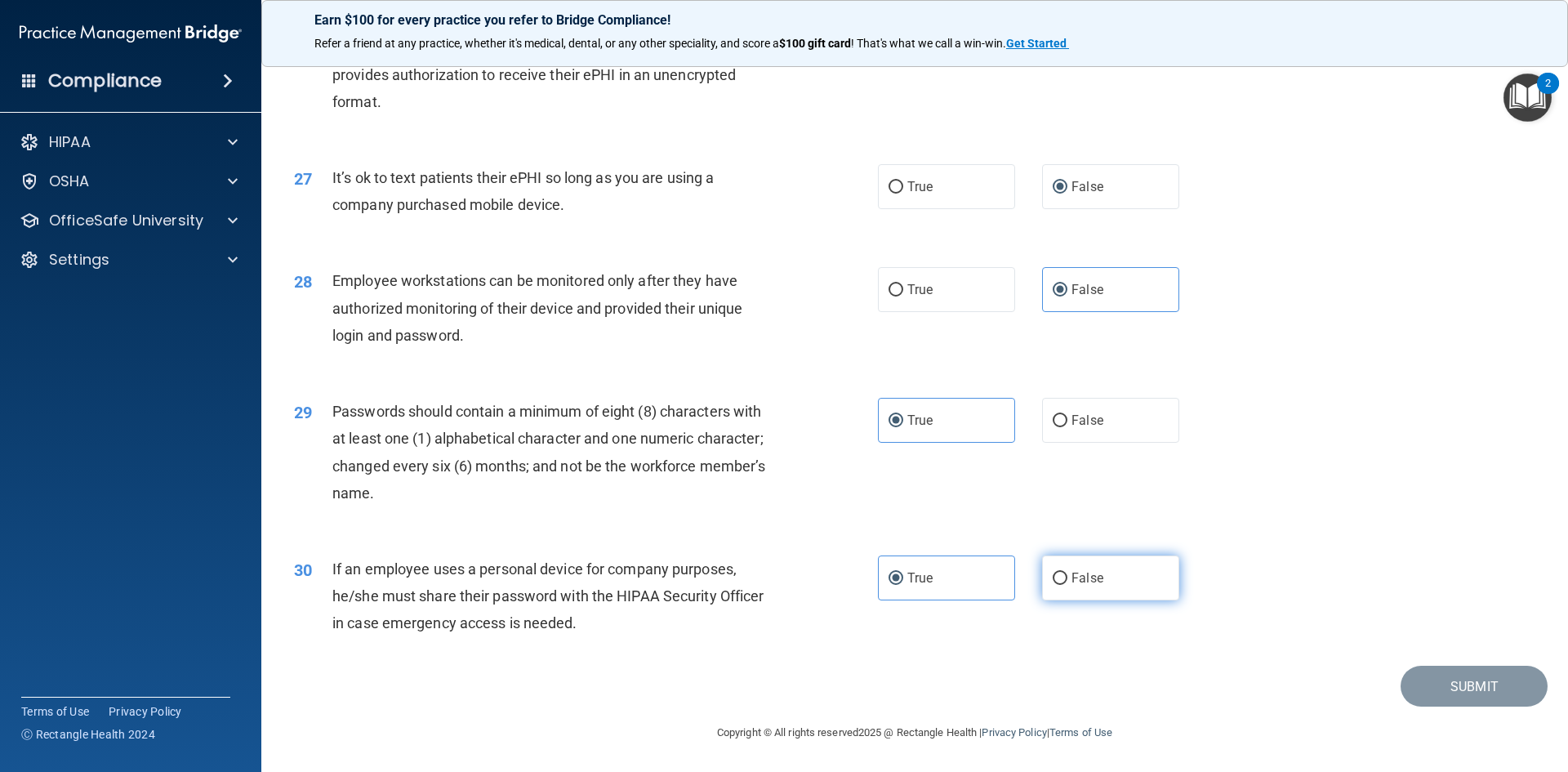
click at [1091, 573] on span "False" at bounding box center [1087, 579] width 32 height 16
click at [1067, 573] on input "False" at bounding box center [1060, 579] width 15 height 12
radio input "true"
radio input "false"
drag, startPoint x: 1098, startPoint y: 169, endPoint x: 1121, endPoint y: 182, distance: 26.4
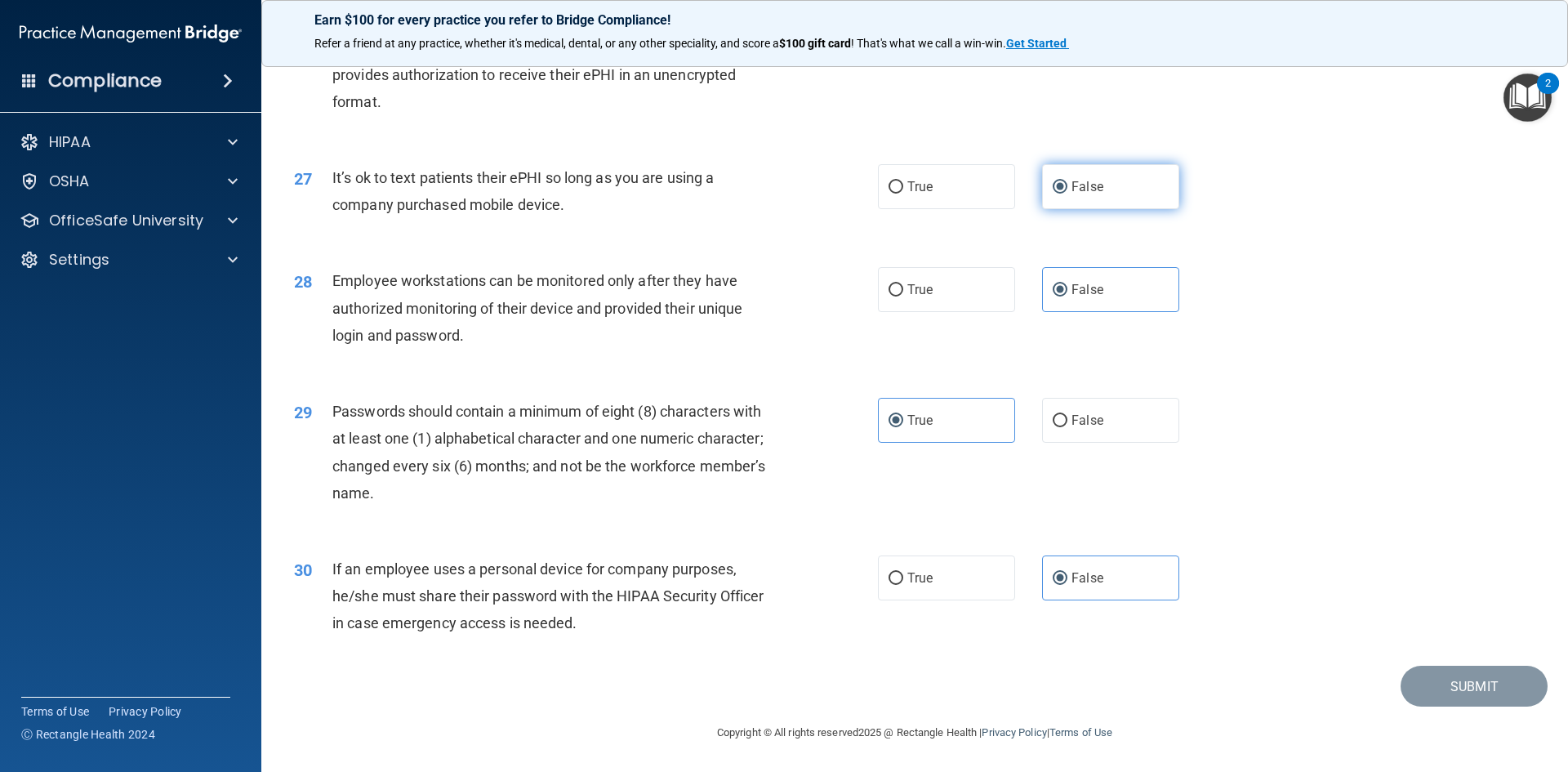
click at [1098, 170] on label "False" at bounding box center [1111, 186] width 137 height 45
click at [1067, 181] on input "False" at bounding box center [1060, 187] width 15 height 12
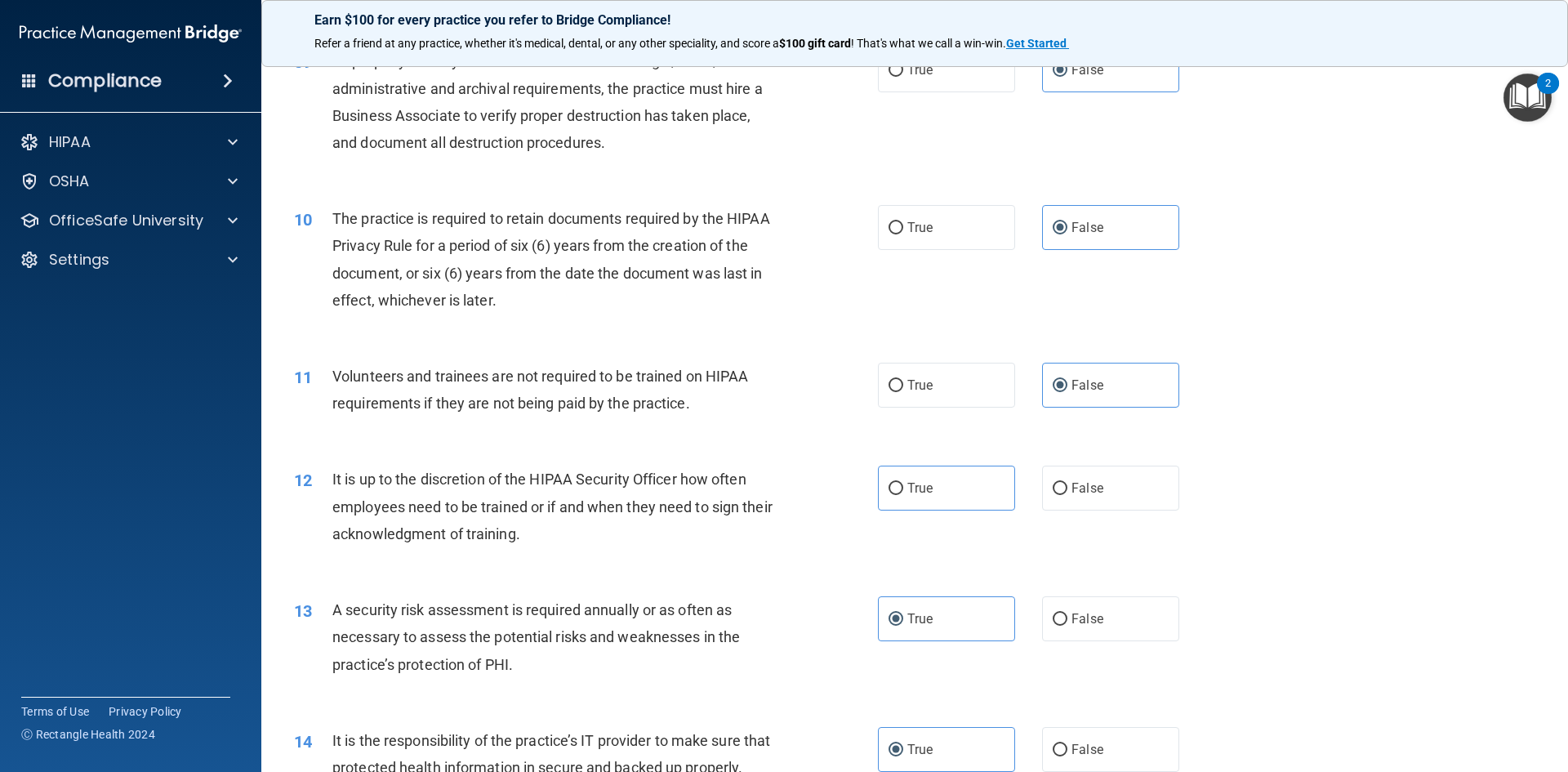
scroll to position [1226, 0]
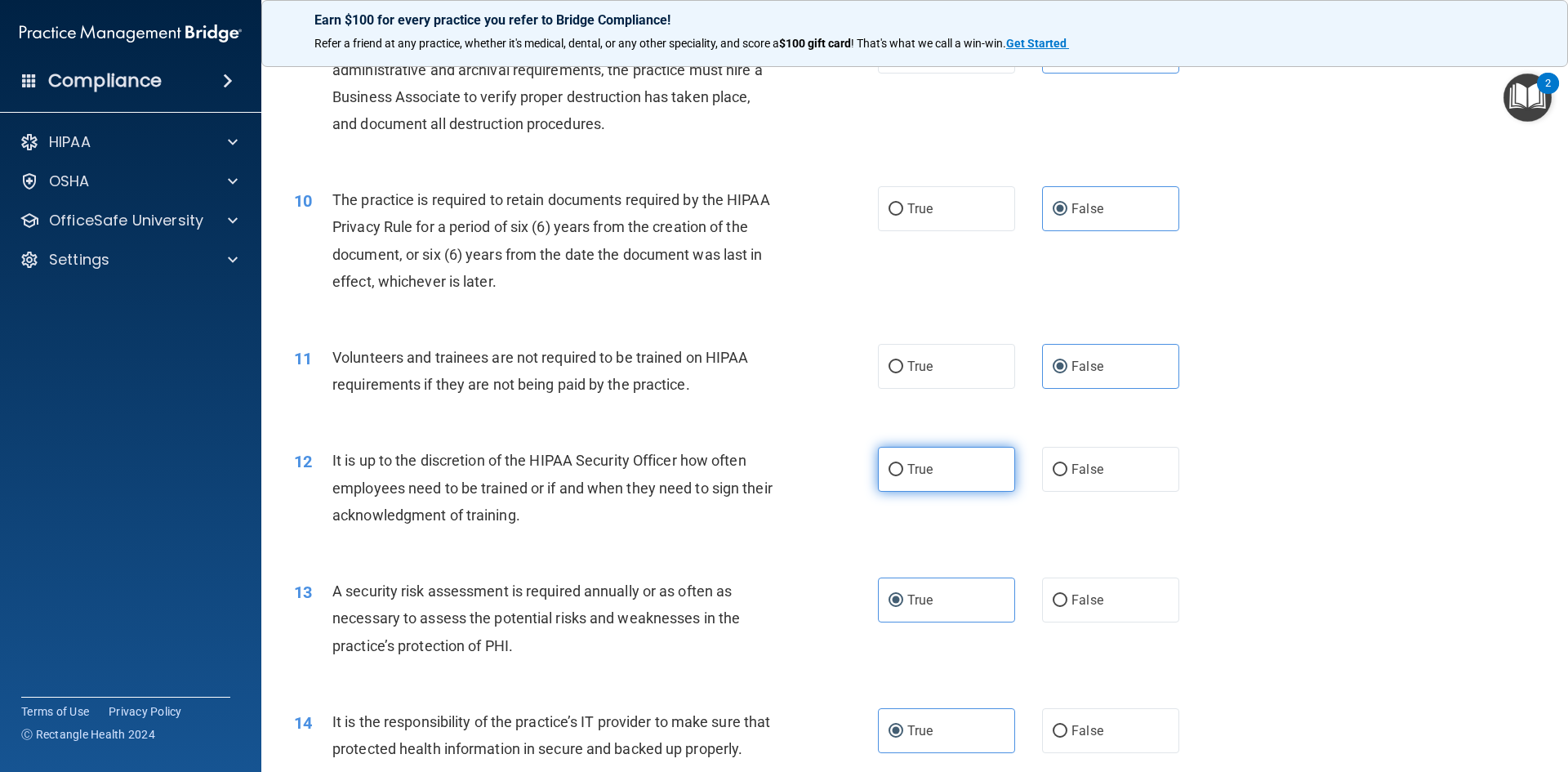
drag, startPoint x: 939, startPoint y: 478, endPoint x: 928, endPoint y: 476, distance: 11.2
click at [928, 476] on label "True" at bounding box center [947, 469] width 137 height 45
click at [904, 476] on input "True" at bounding box center [896, 470] width 15 height 12
radio input "true"
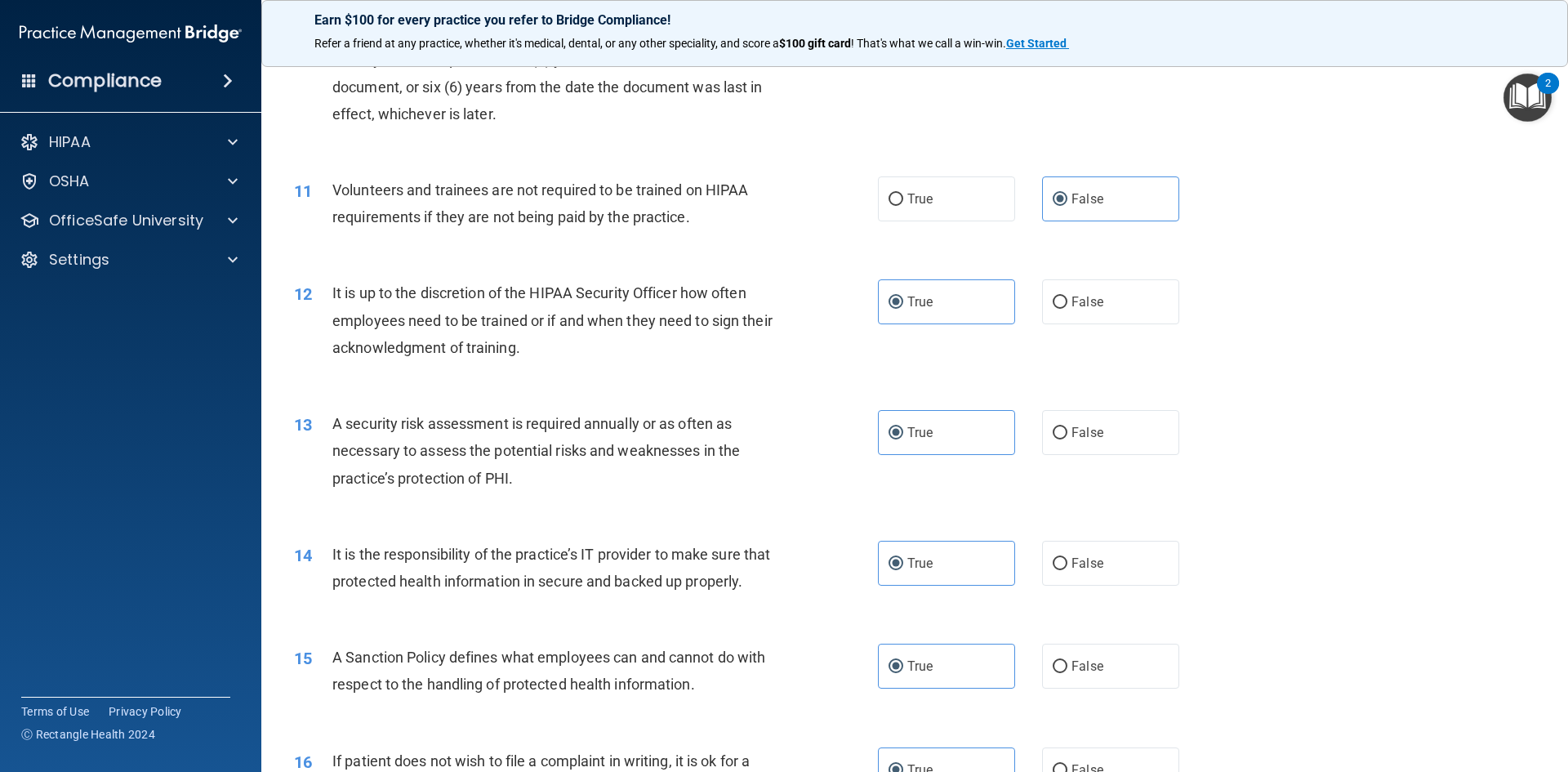
scroll to position [1307, 0]
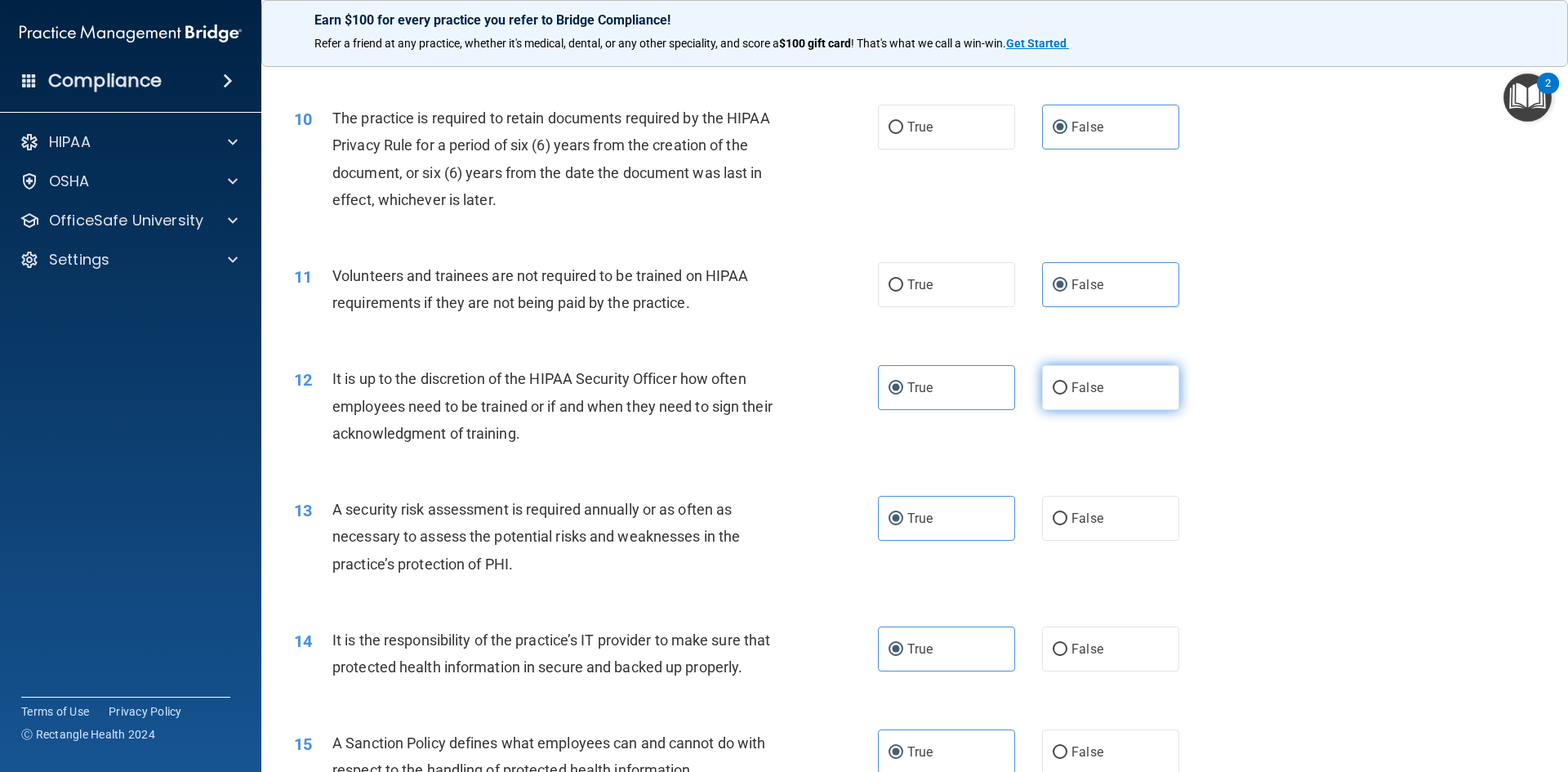
click at [1110, 390] on label "False" at bounding box center [1111, 387] width 137 height 45
click at [1067, 390] on input "False" at bounding box center [1060, 389] width 15 height 12
radio input "true"
radio input "false"
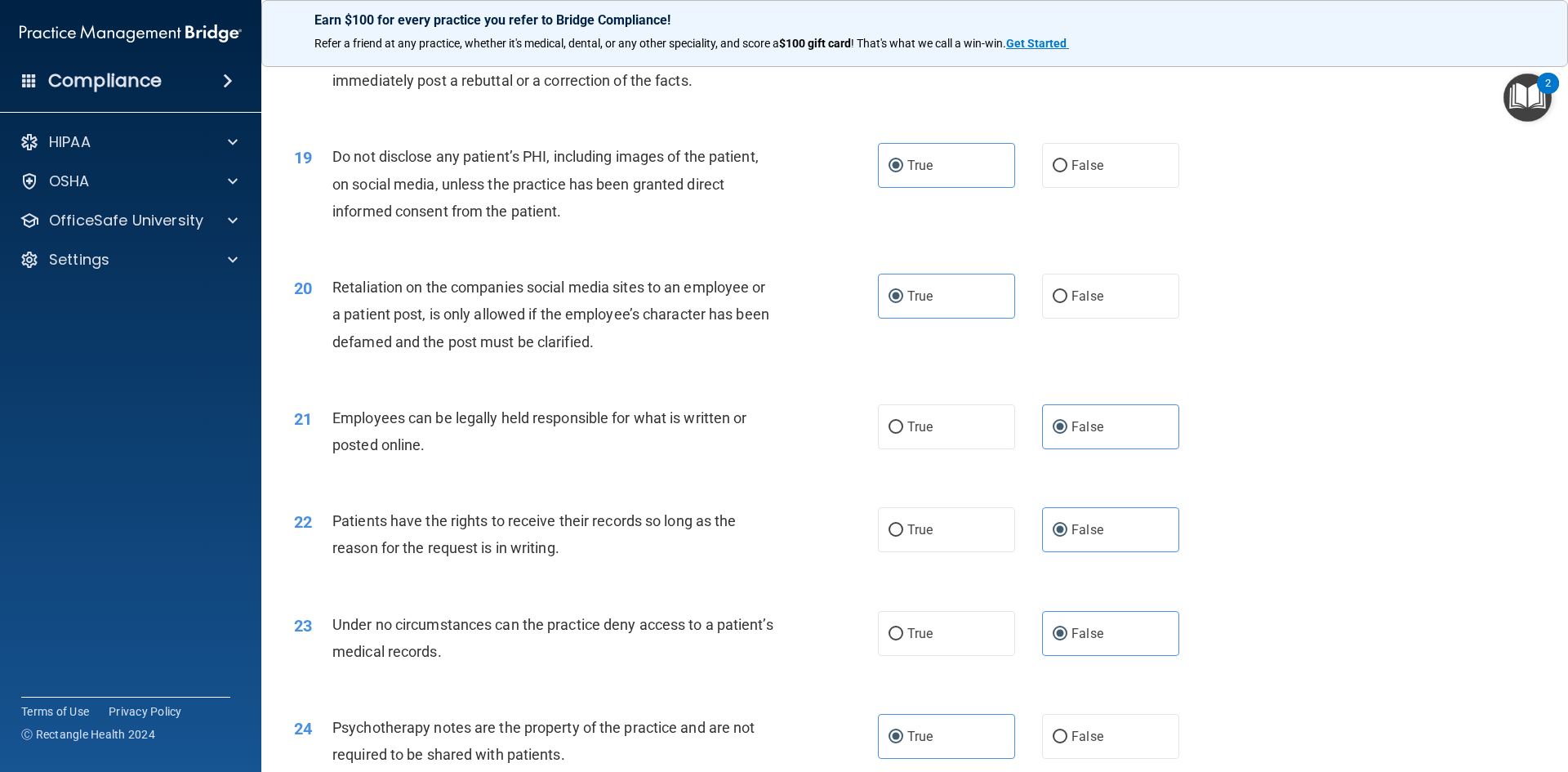
scroll to position [3329, 0]
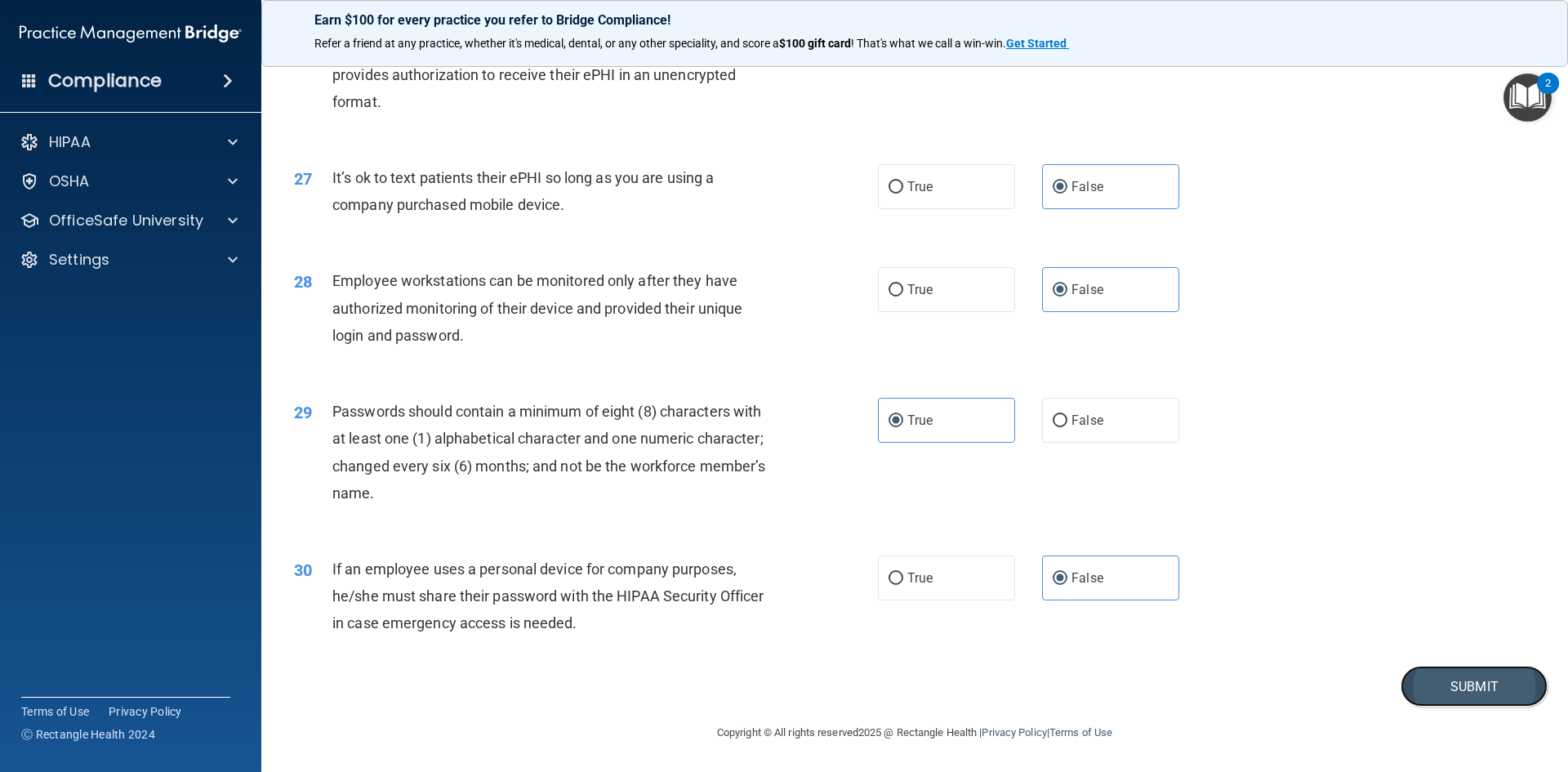
click at [1522, 674] on button "Submit" at bounding box center [1473, 686] width 147 height 41
click at [1483, 681] on button "Submit" at bounding box center [1473, 686] width 147 height 41
